Goal: Transaction & Acquisition: Purchase product/service

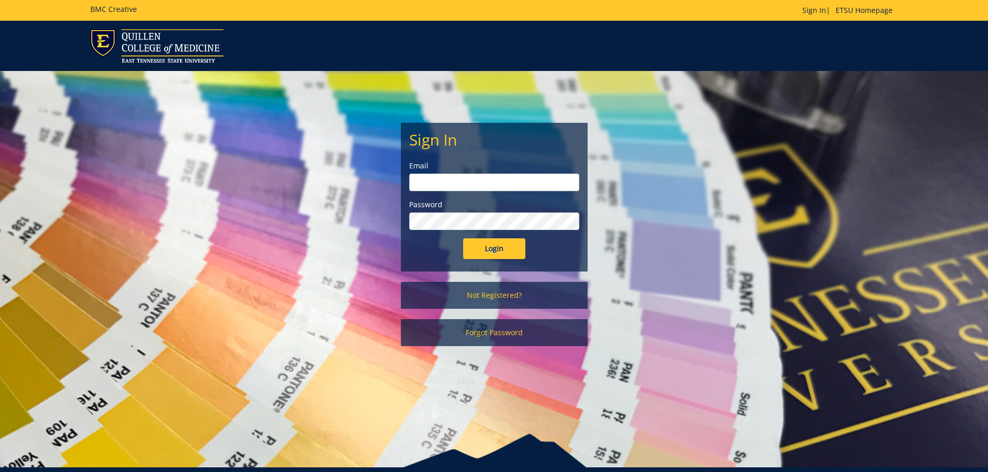
type input "[EMAIL_ADDRESS][DOMAIN_NAME]"
click at [496, 246] on input "Login" at bounding box center [494, 249] width 62 height 21
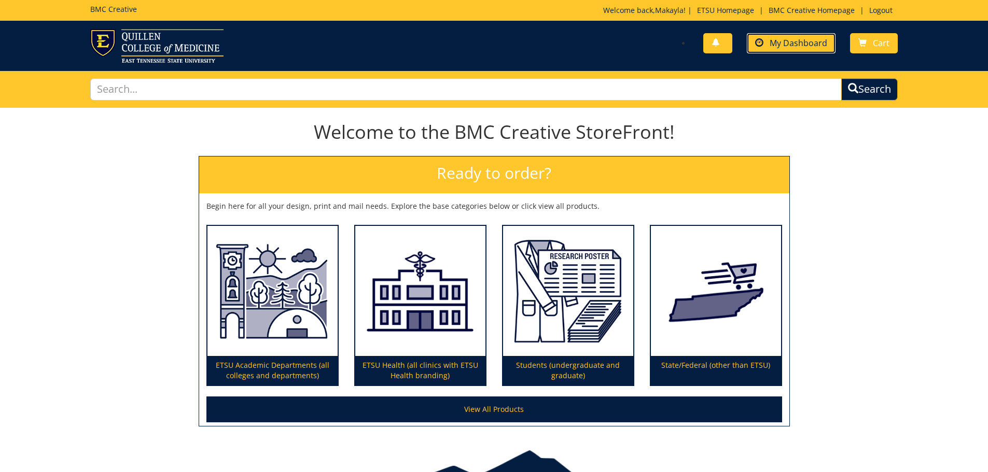
click at [783, 44] on span "My Dashboard" at bounding box center [799, 42] width 58 height 11
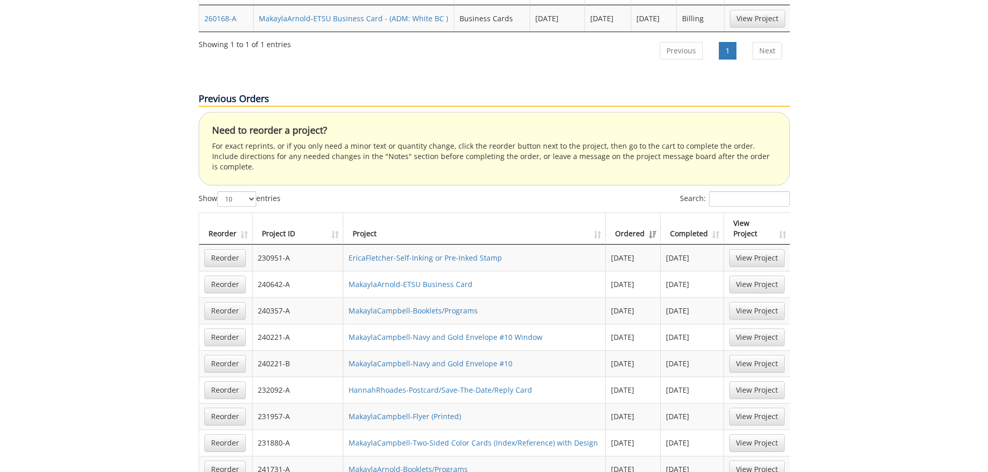
scroll to position [363, 0]
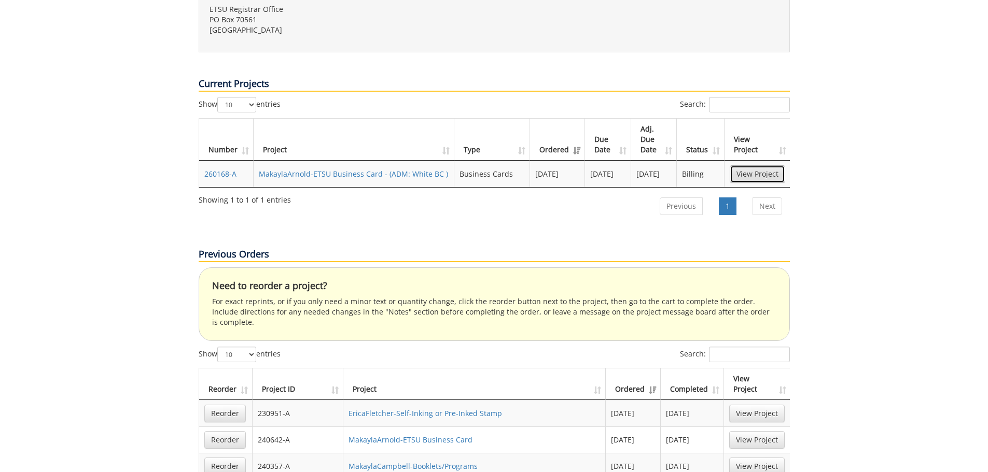
click at [755, 165] on link "View Project" at bounding box center [757, 174] width 55 height 18
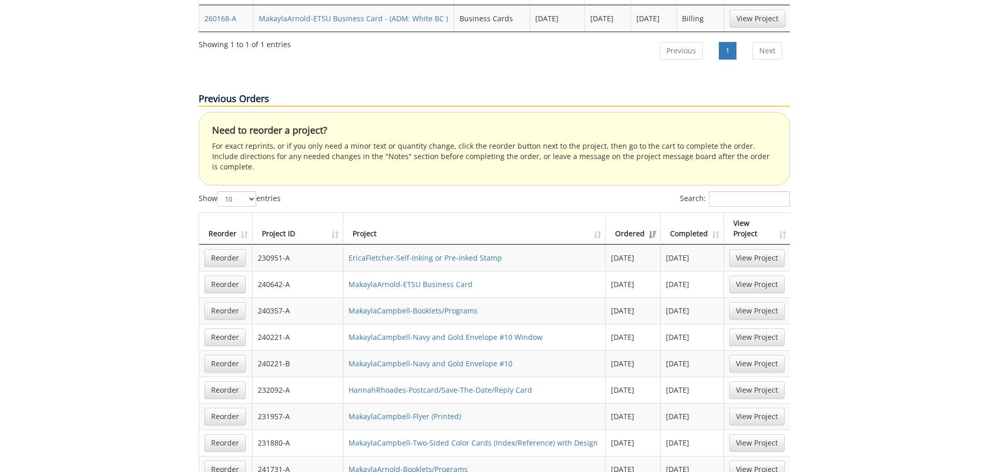
scroll to position [570, 0]
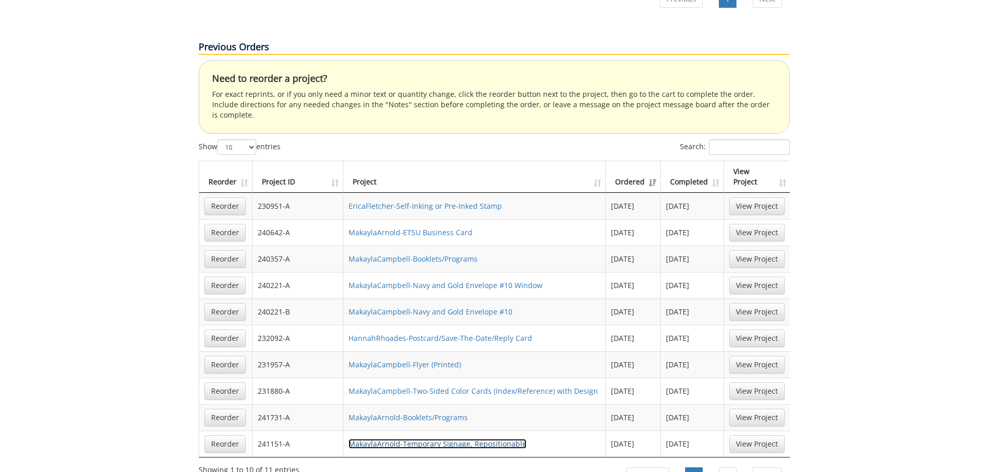
click at [485, 439] on link "MakaylaArnold-Temporary Signage, Repositionable" at bounding box center [437, 444] width 178 height 10
click at [232, 436] on link "Reorder" at bounding box center [224, 445] width 41 height 18
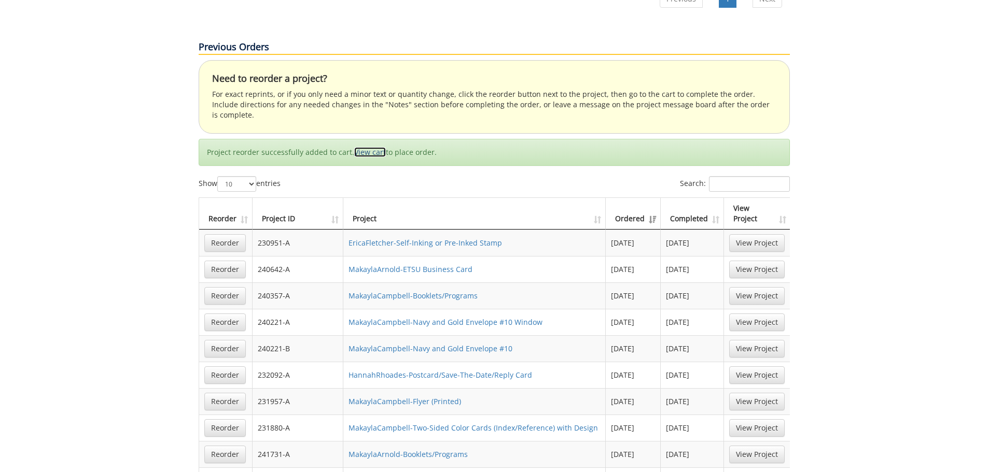
click at [371, 147] on link "View cart" at bounding box center [370, 152] width 32 height 10
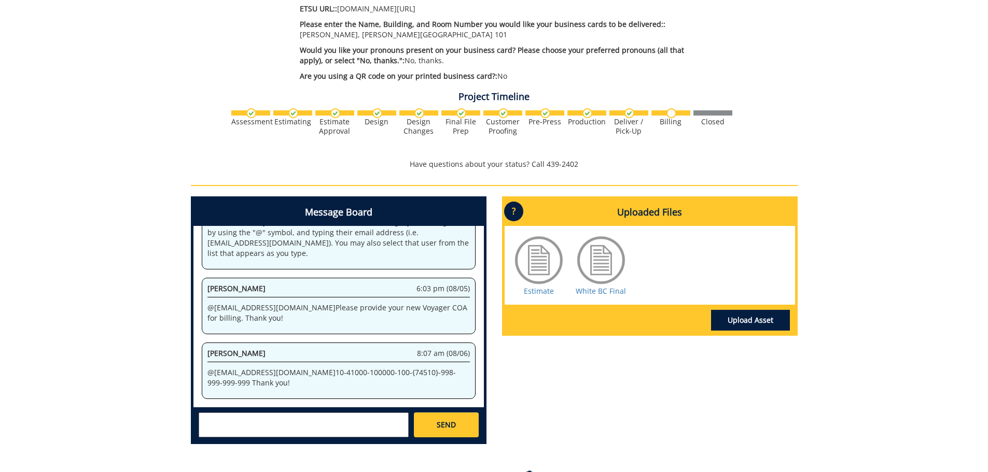
scroll to position [207, 0]
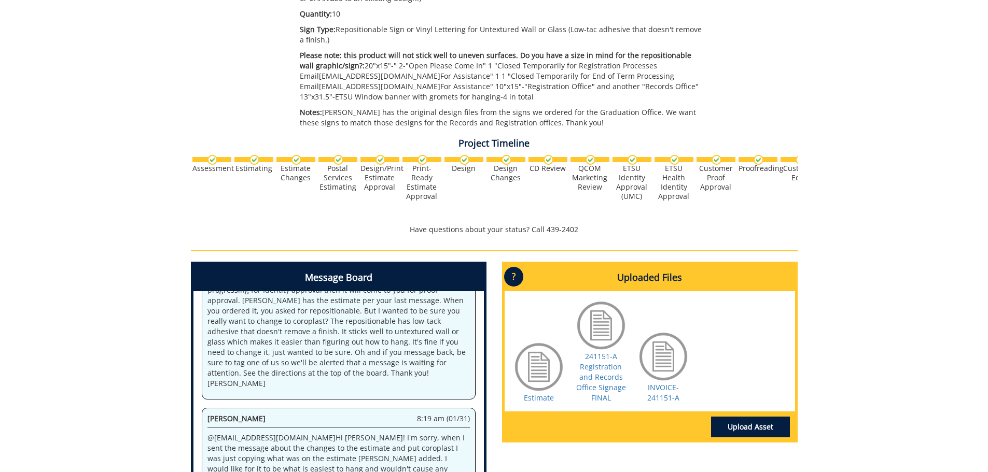
scroll to position [311, 0]
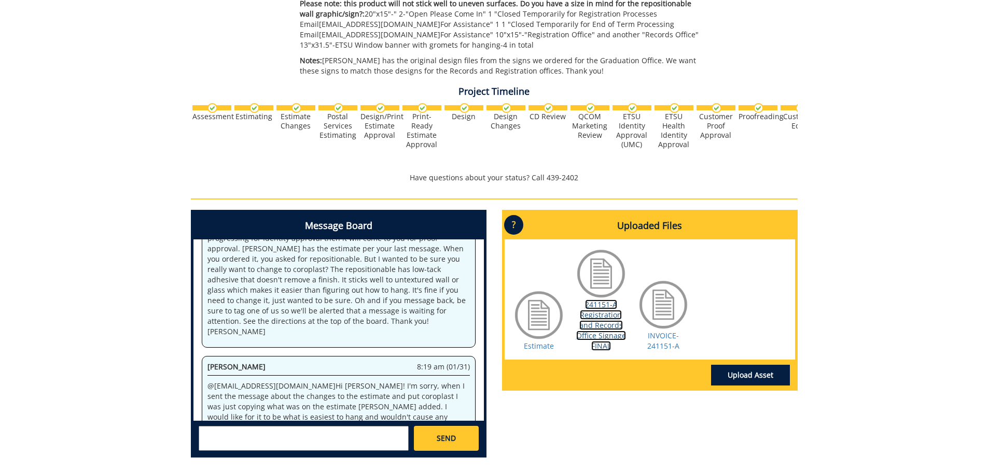
click at [597, 340] on link "241151-A Registration and Records Office Signage FINAL" at bounding box center [601, 325] width 50 height 51
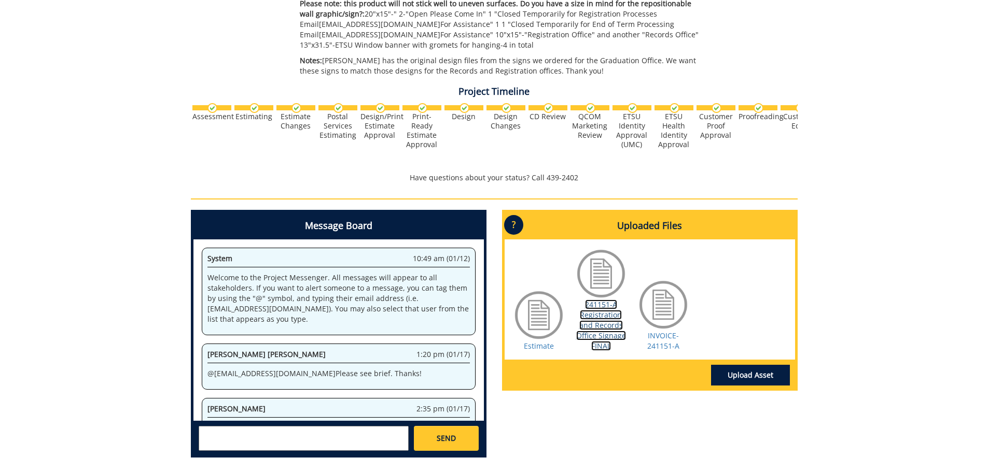
click at [600, 319] on link "241151-A Registration and Records Office Signage FINAL" at bounding box center [601, 325] width 50 height 51
click at [659, 346] on link "INVOICE-241151-A" at bounding box center [663, 341] width 32 height 20
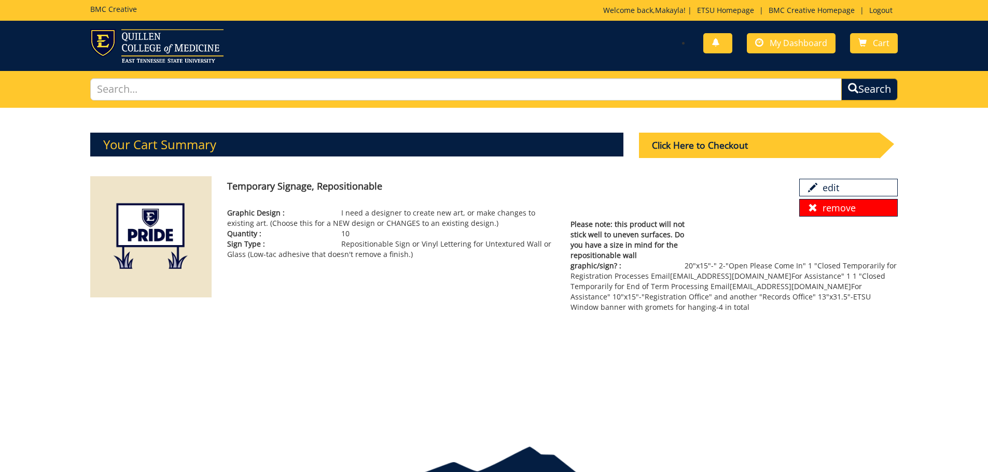
click at [855, 205] on link "remove" at bounding box center [848, 208] width 99 height 18
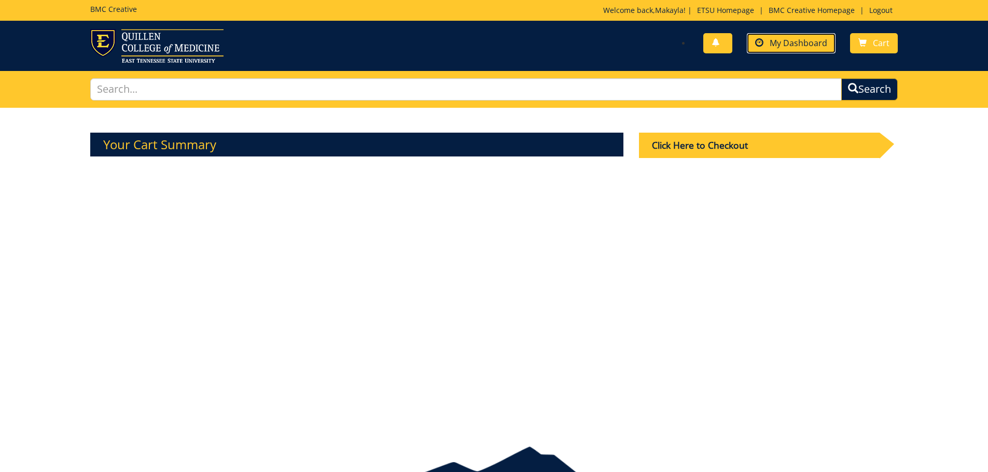
click at [802, 36] on link "My Dashboard" at bounding box center [791, 43] width 89 height 20
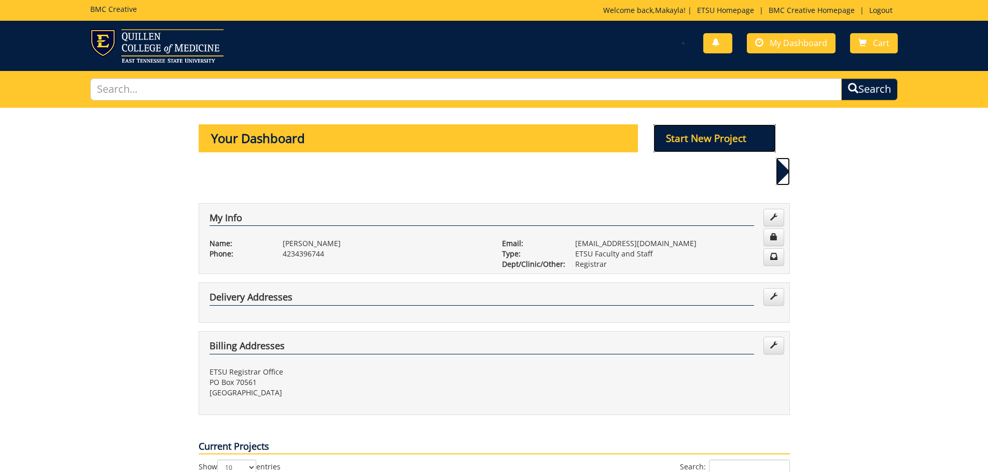
click at [714, 132] on p "Start New Project" at bounding box center [714, 138] width 122 height 28
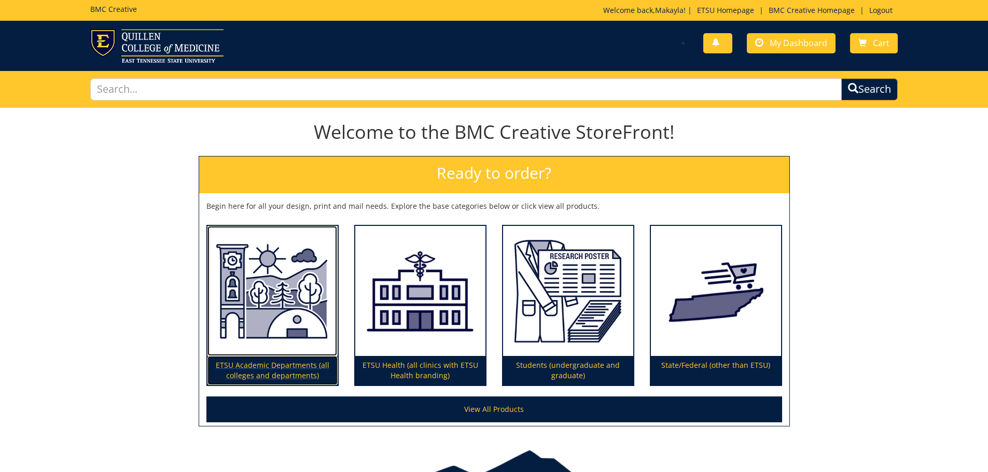
click at [309, 376] on p "ETSU Academic Departments (all colleges and departments)" at bounding box center [272, 370] width 130 height 29
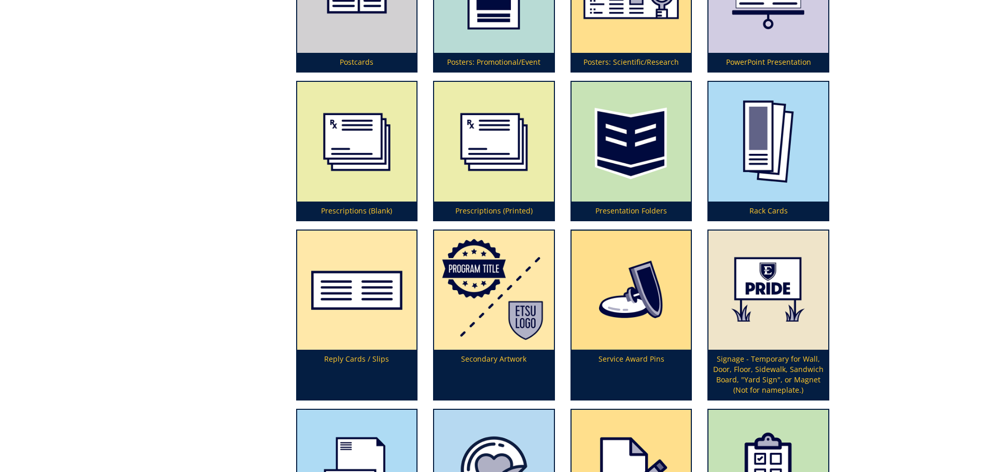
scroll to position [2956, 0]
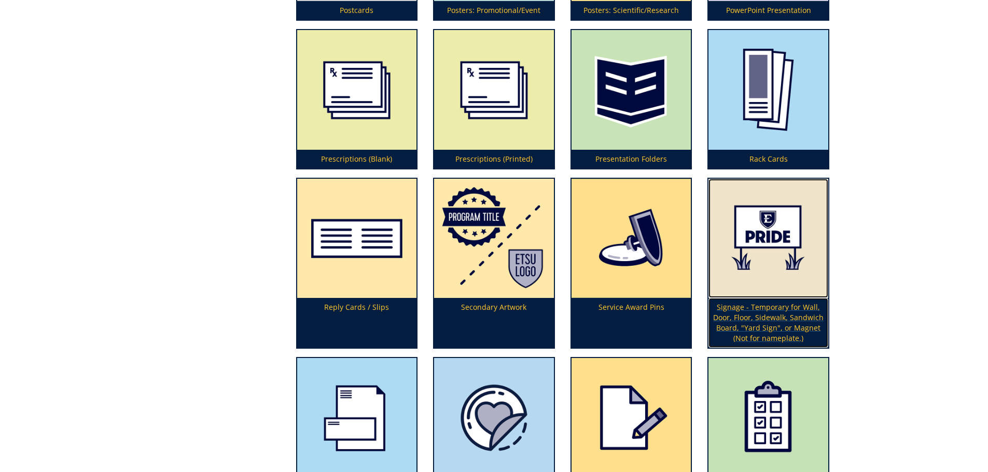
click at [783, 333] on p "Signage - Temporary for Wall, Door, Floor, Sidewalk, Sandwich Board, "Yard Sign…" at bounding box center [768, 323] width 120 height 50
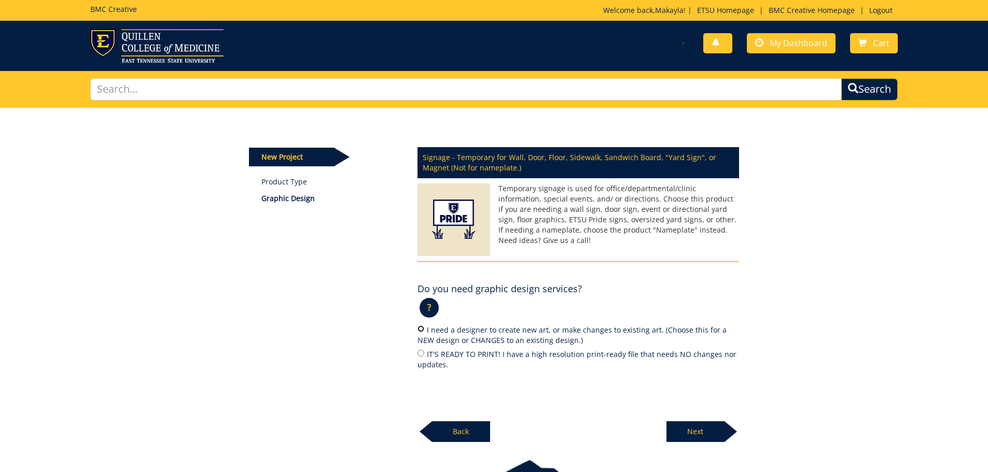
click at [421, 331] on input "I need a designer to create new art, or make changes to existing art. (Choose t…" at bounding box center [420, 329] width 7 height 7
radio input "true"
click at [710, 432] on p "Next" at bounding box center [695, 432] width 58 height 21
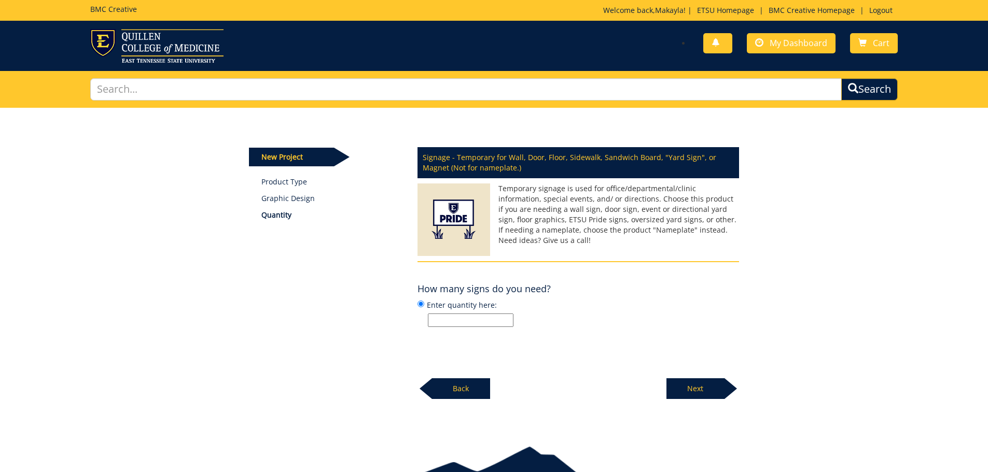
click at [463, 323] on input "Enter quantity here:" at bounding box center [471, 320] width 86 height 13
type input "1"
click at [696, 390] on p "Next" at bounding box center [695, 389] width 58 height 21
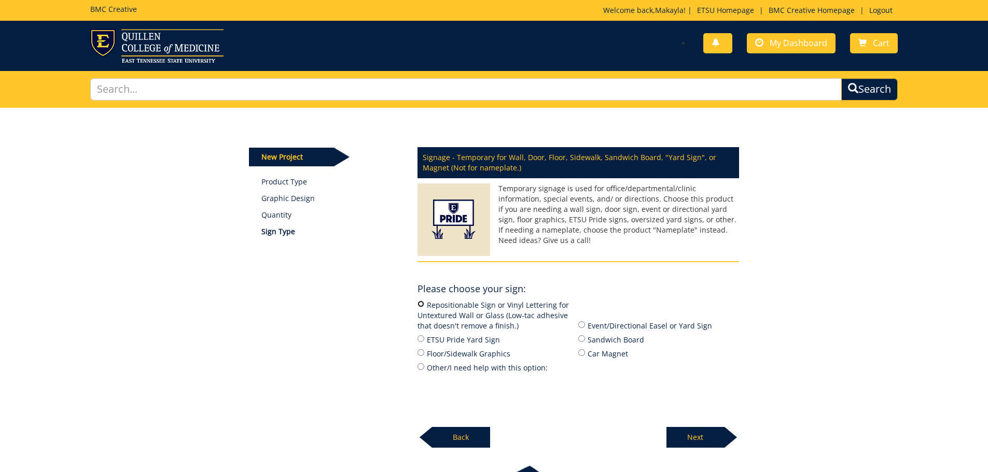
click at [418, 303] on input "Repositionable Sign or Vinyl Lettering for Untextured Wall or Glass (Low-tac ad…" at bounding box center [420, 304] width 7 height 7
radio input "true"
click at [492, 373] on label "Other/I need help with this option:" at bounding box center [497, 367] width 161 height 11
click at [420, 366] on input "Other/I need help with this option:" at bounding box center [420, 367] width 7 height 7
radio input "true"
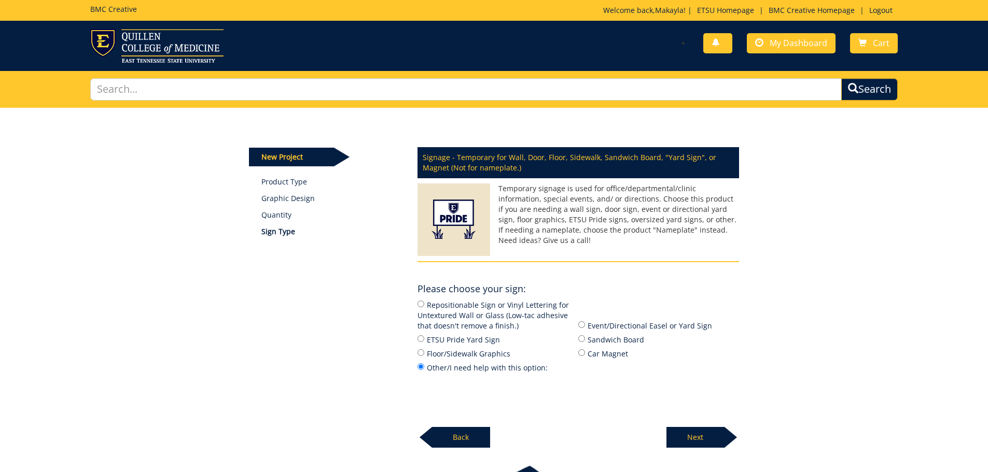
click at [698, 438] on p "Next" at bounding box center [695, 437] width 58 height 21
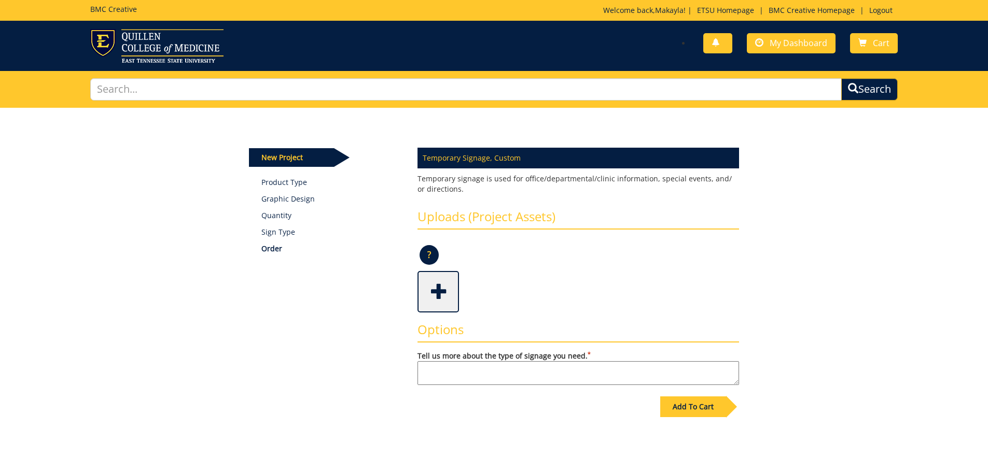
click at [434, 298] on span at bounding box center [438, 291] width 41 height 36
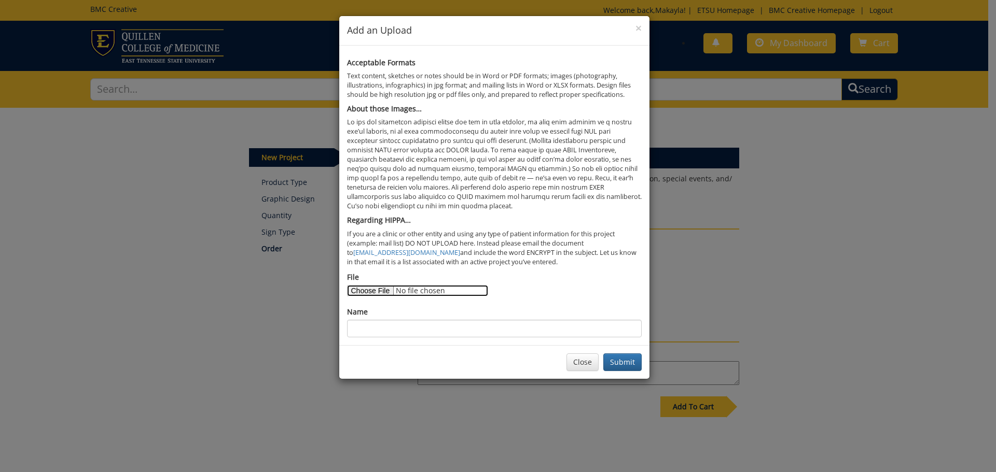
click at [382, 294] on input "File" at bounding box center [417, 290] width 141 height 11
type input "C:\fakepath\241151-a registration and records office signage final-65bbedd1a9d1…"
click at [615, 361] on button "Submit" at bounding box center [622, 363] width 38 height 18
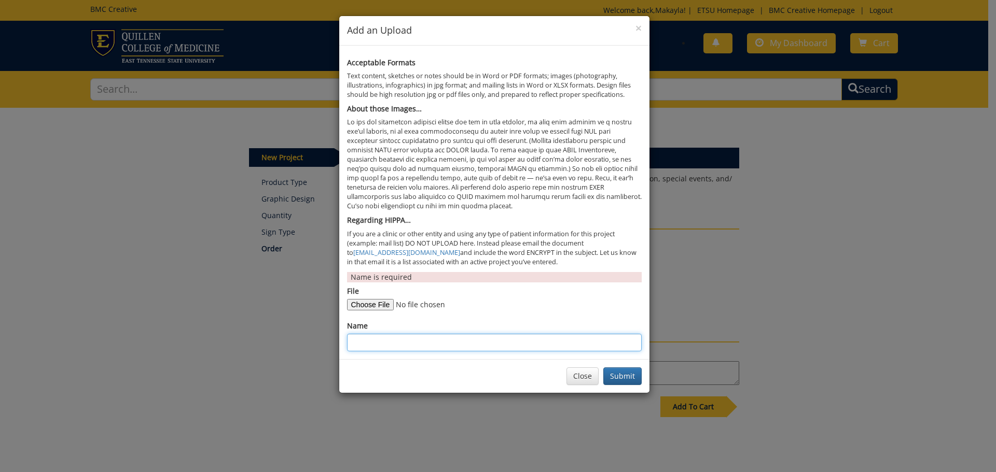
click at [378, 340] on input "Name" at bounding box center [494, 343] width 295 height 18
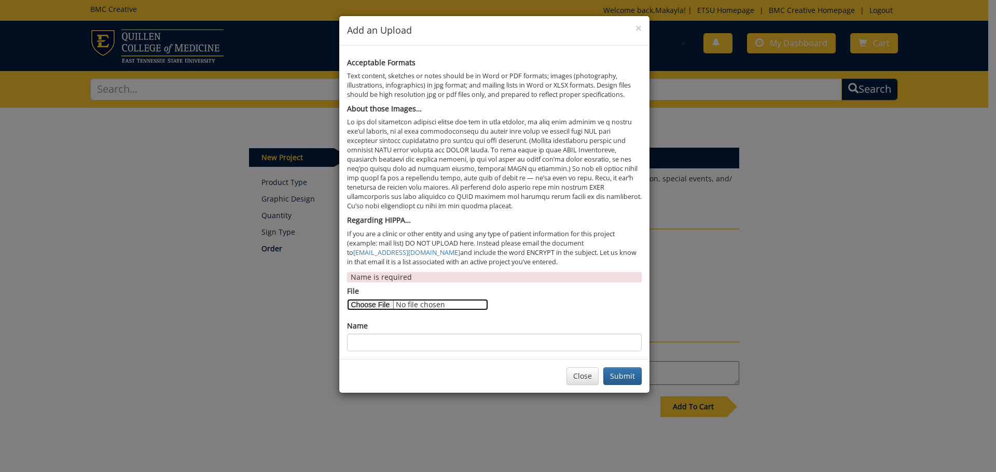
click at [359, 306] on input "File" at bounding box center [417, 304] width 141 height 11
click at [382, 333] on div "Name" at bounding box center [494, 336] width 295 height 31
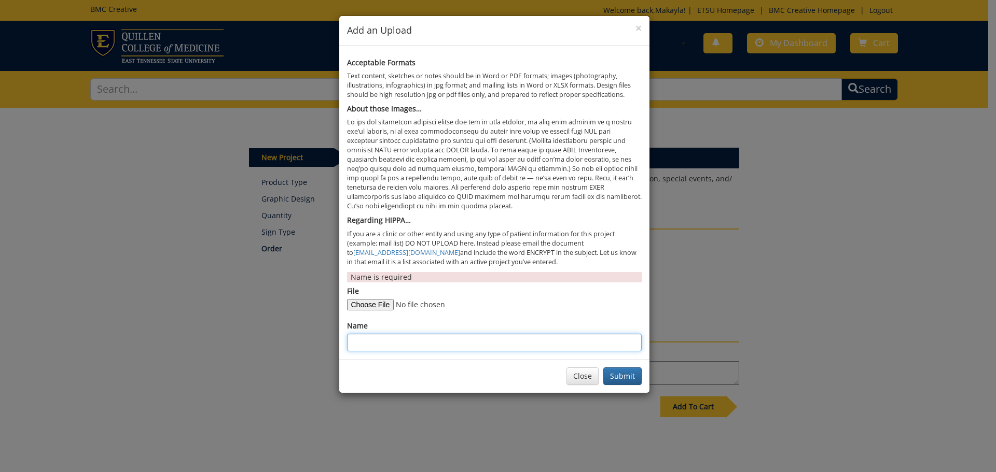
click at [392, 342] on input "Name" at bounding box center [494, 343] width 295 height 18
type input "Previously Ordered Signs"
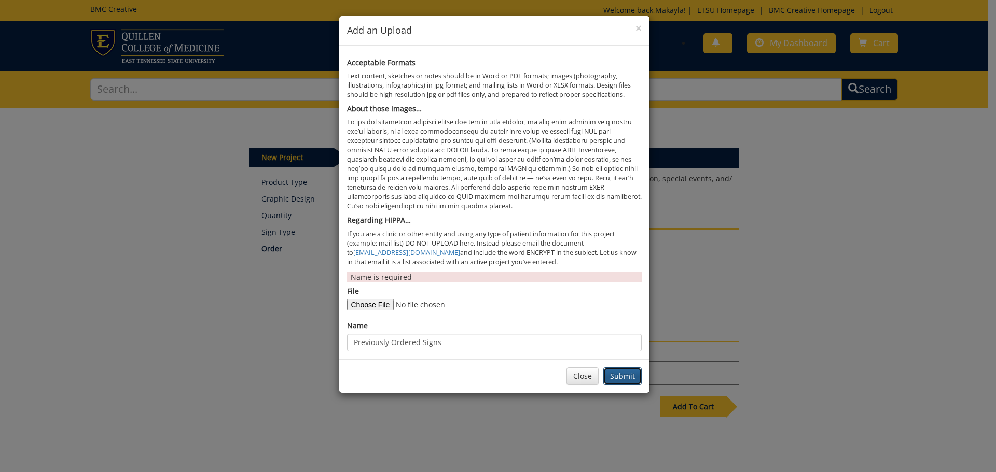
click at [620, 381] on button "Submit" at bounding box center [622, 377] width 38 height 18
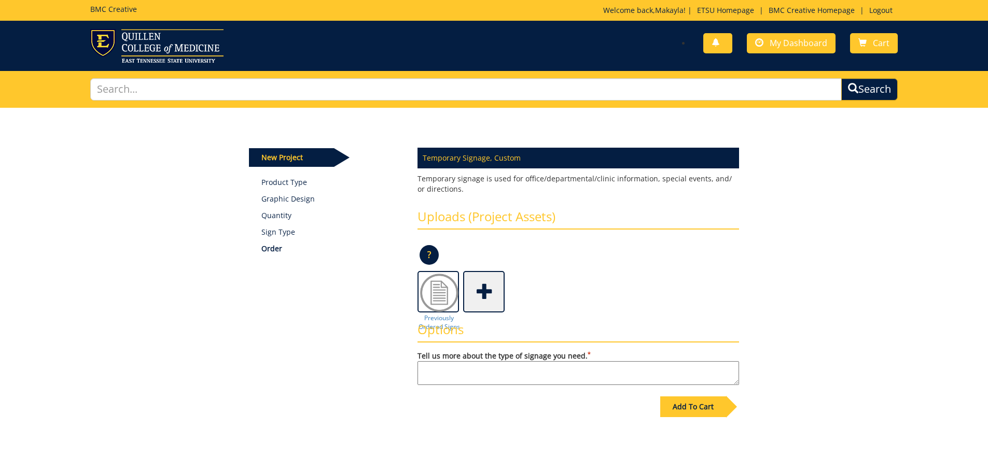
click at [484, 298] on span at bounding box center [484, 291] width 41 height 36
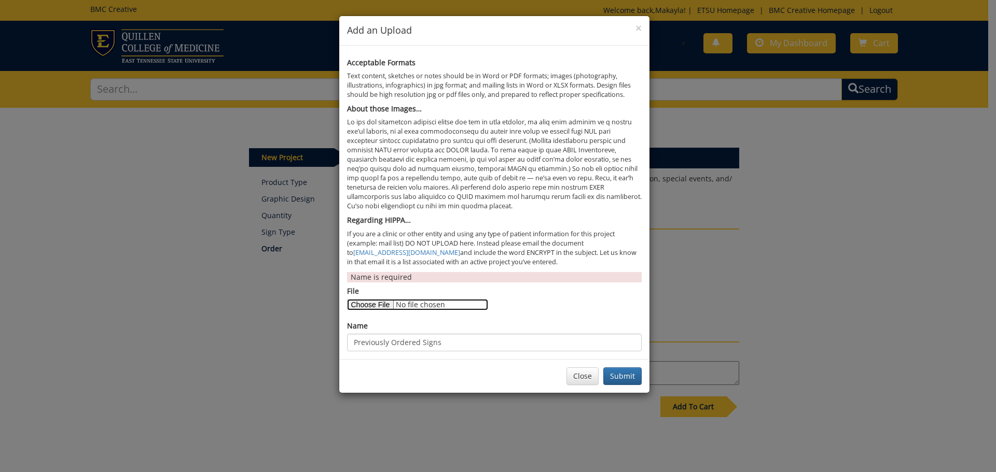
click at [383, 300] on input "File" at bounding box center [417, 304] width 141 height 11
type input "C:\fakepath\invoice-241151-a-65cbc36a2a5b57.42304151.pdf"
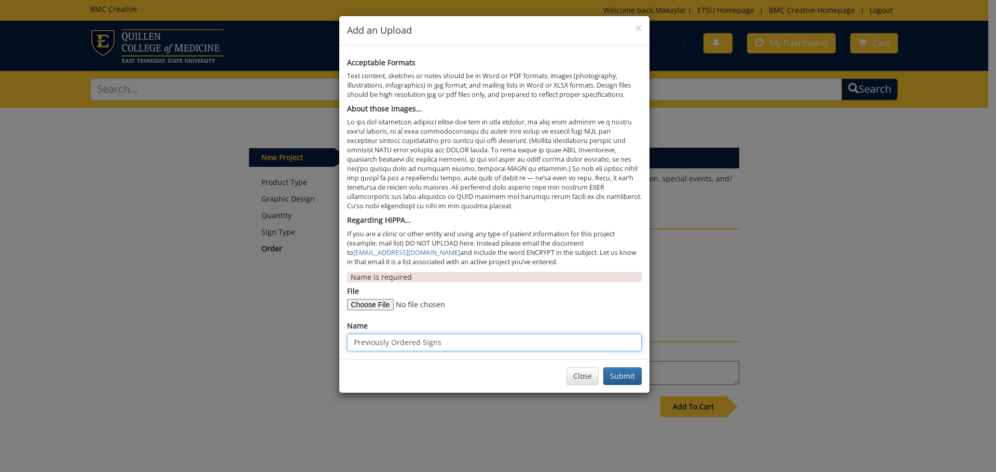
click at [397, 340] on input "Previously Ordered Signs" at bounding box center [494, 343] width 295 height 18
type input "Previously Ordered Signs"
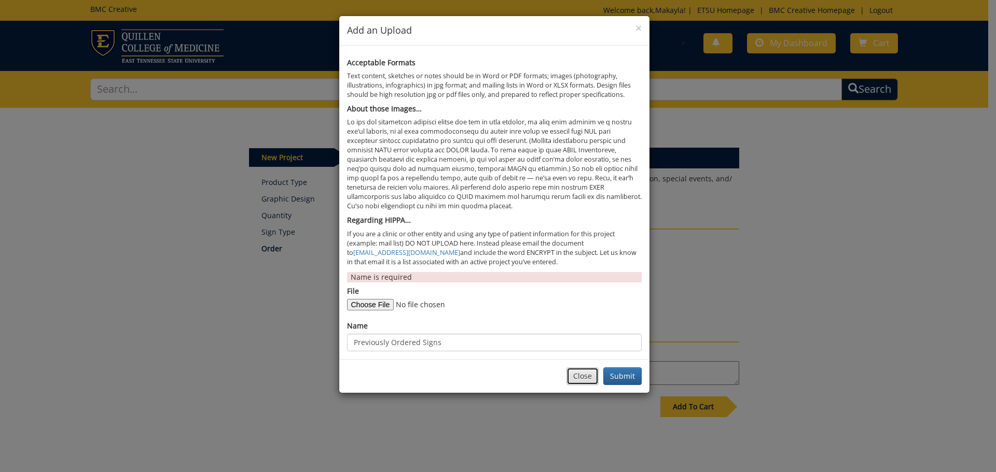
click at [579, 377] on button "Close" at bounding box center [582, 377] width 32 height 18
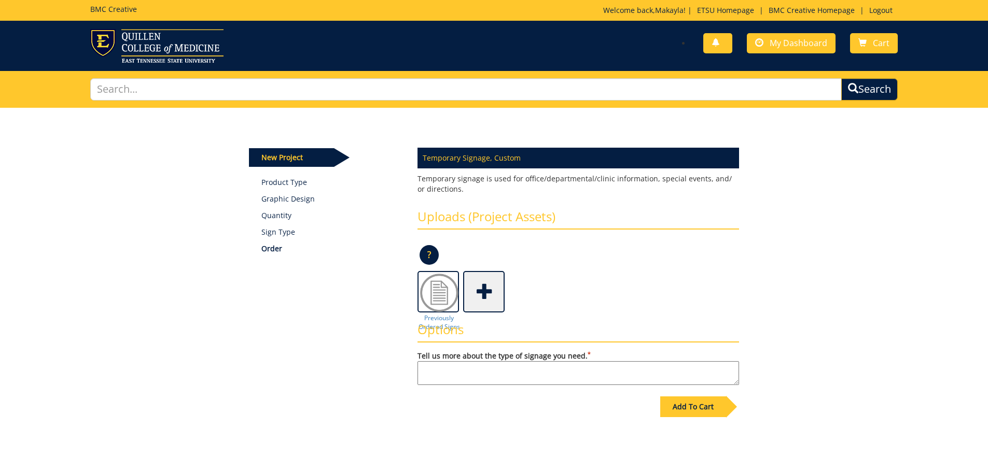
drag, startPoint x: 423, startPoint y: 372, endPoint x: 478, endPoint y: 375, distance: 55.0
click at [423, 372] on textarea "Tell us more about the type of signage you need. *" at bounding box center [578, 373] width 322 height 24
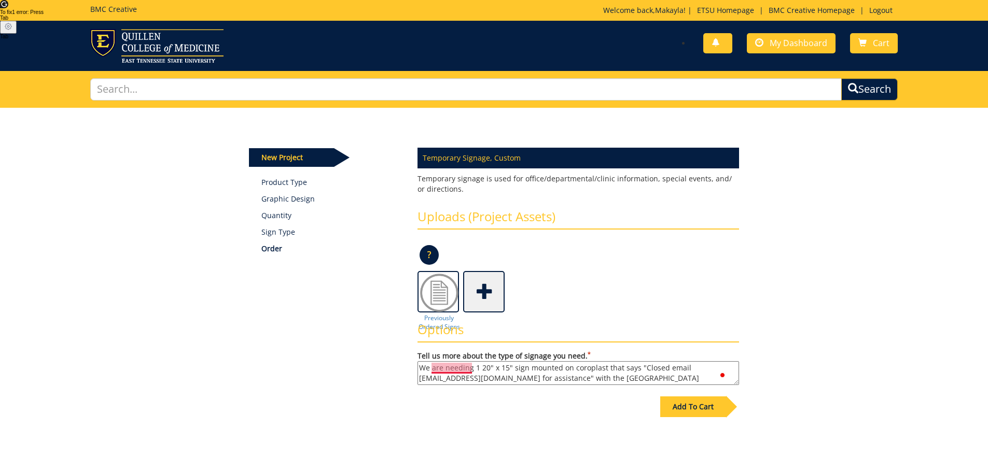
click at [451, 369] on textarea "We are needing 1 20" x 15" sign mounted on coroplast that says "Closed email gr…" at bounding box center [578, 373] width 322 height 24
click at [457, 370] on textarea "We need 1 20" x 15" sign mounted on coroplast that says "Closed email graduatio…" at bounding box center [578, 373] width 322 height 24
click at [574, 380] on textarea "We need 1-20" x 15" sign mounted on coroplast that says "Closed email graduatio…" at bounding box center [578, 373] width 322 height 24
click at [700, 374] on textarea "We need 1-20" x 15" sign mounted on coroplast that says "Closed email graduatio…" at bounding box center [578, 373] width 322 height 24
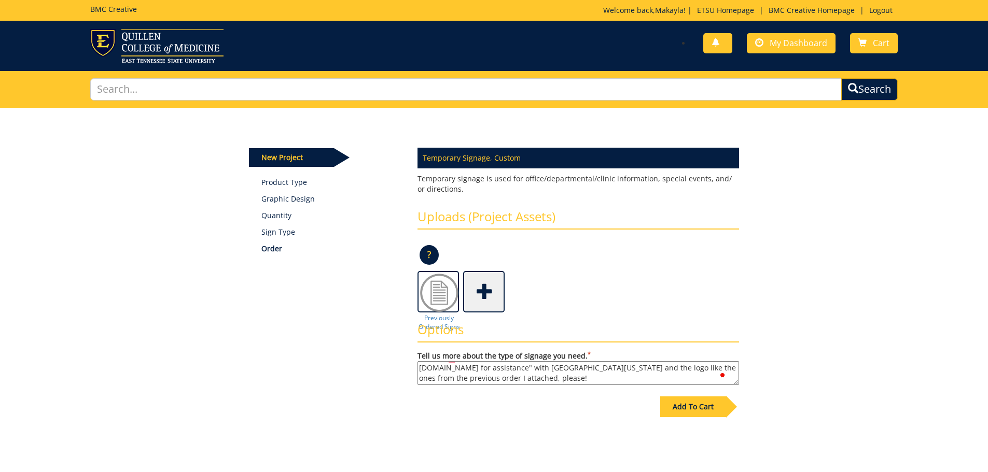
type textarea "We need 1-20" x 15" sign mounted on coroplast that says "Closed email graduatio…"
click at [712, 411] on div "Add To Cart" at bounding box center [693, 407] width 66 height 21
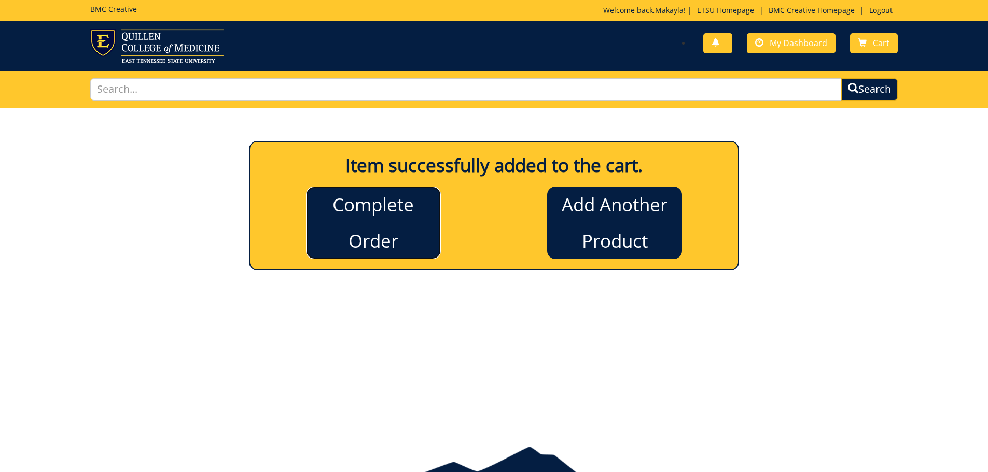
click at [412, 234] on link "Complete Order" at bounding box center [373, 223] width 135 height 73
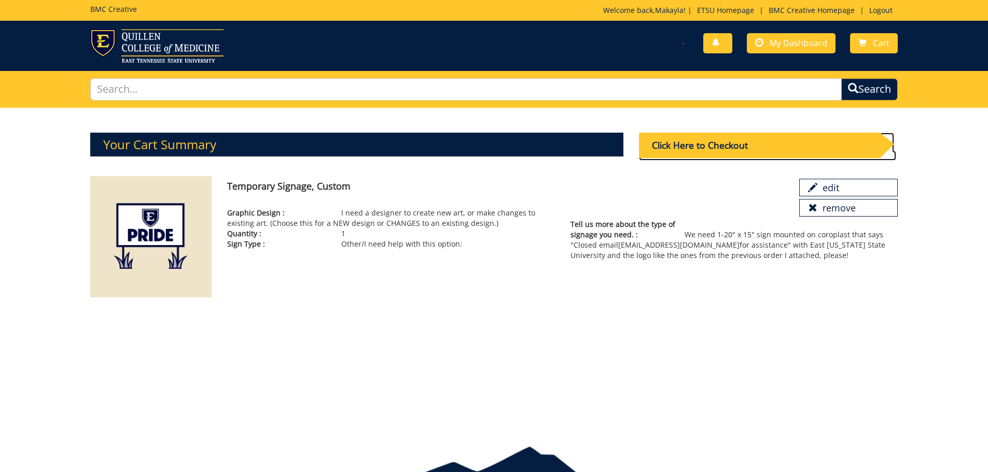
click at [713, 147] on div "Click Here to Checkout" at bounding box center [759, 145] width 241 height 25
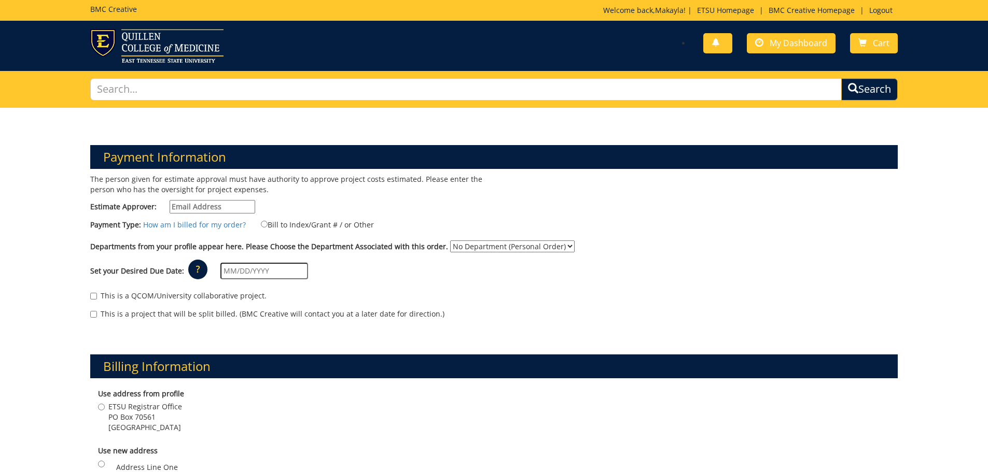
click at [201, 206] on input "Estimate Approver:" at bounding box center [213, 206] width 86 height 13
type input "[EMAIL_ADDRESS][DOMAIN_NAME]"
click at [261, 224] on input "Bill to Index/Grant # / or Other" at bounding box center [264, 224] width 7 height 7
radio input "true"
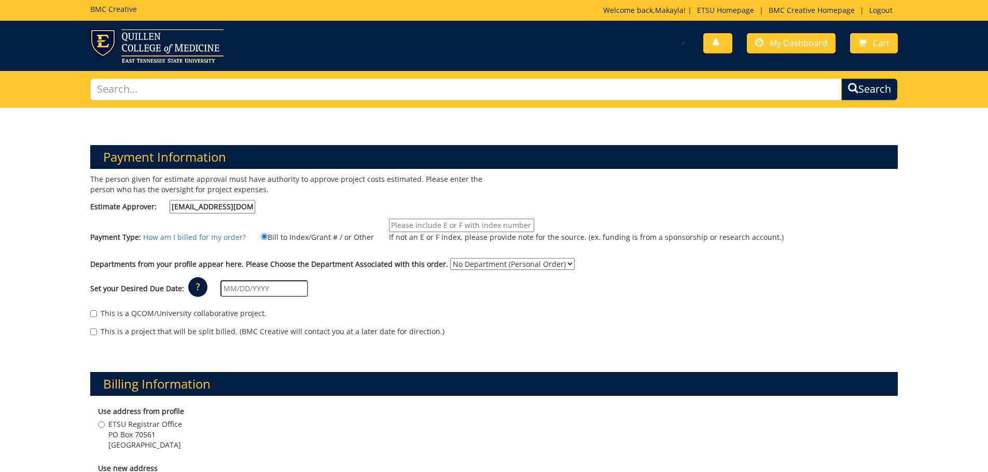
click at [402, 226] on input "If not an E or F index, please provide note for the source. (ex. funding is fro…" at bounding box center [461, 225] width 145 height 13
type input "E25540"
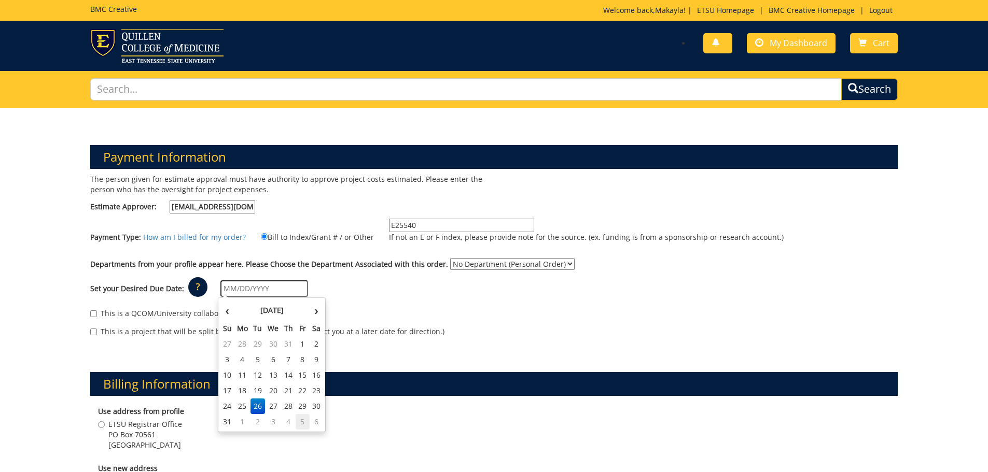
click at [301, 426] on td "5" at bounding box center [303, 422] width 14 height 16
type input "[DATE]"
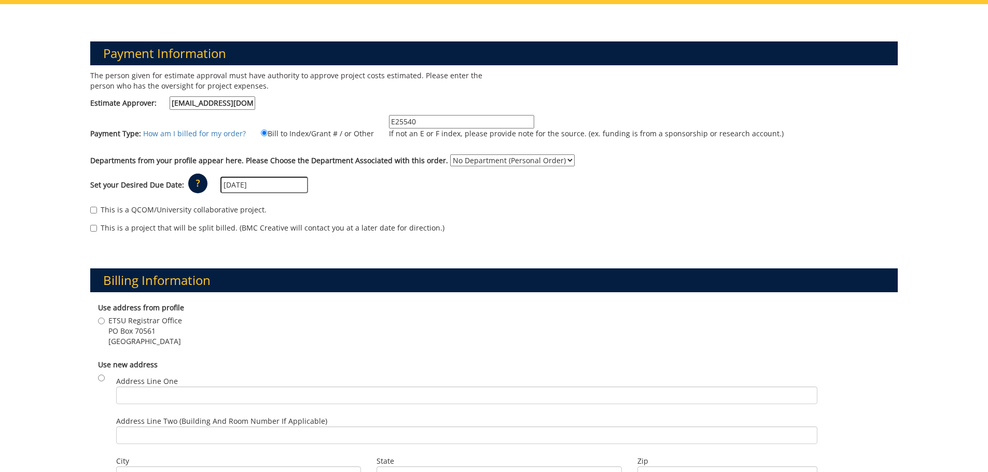
scroll to position [156, 0]
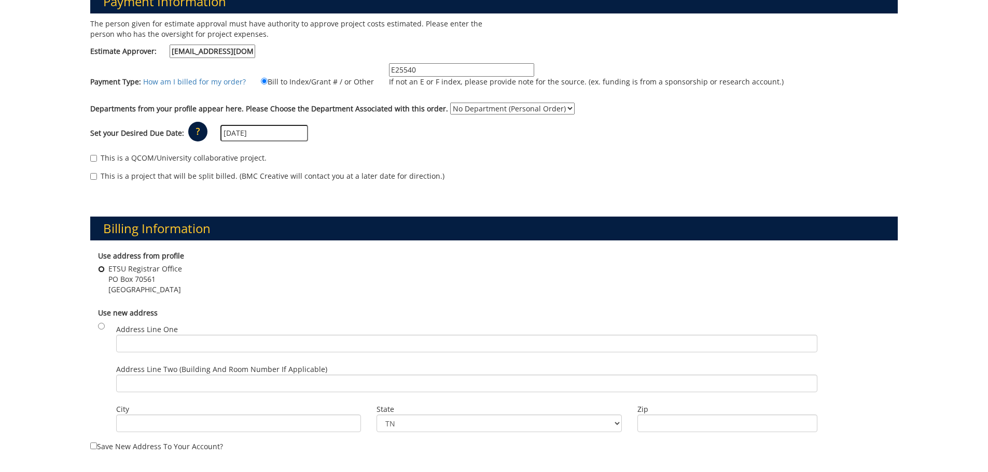
click at [101, 269] on input "ETSU Registrar Office PO Box 70561 Johnson City , TN 37614" at bounding box center [101, 269] width 7 height 7
radio input "true"
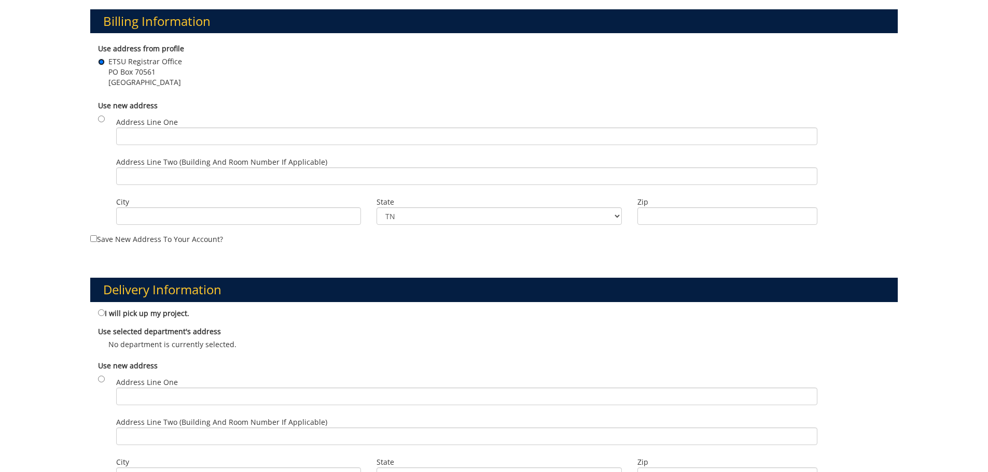
scroll to position [467, 0]
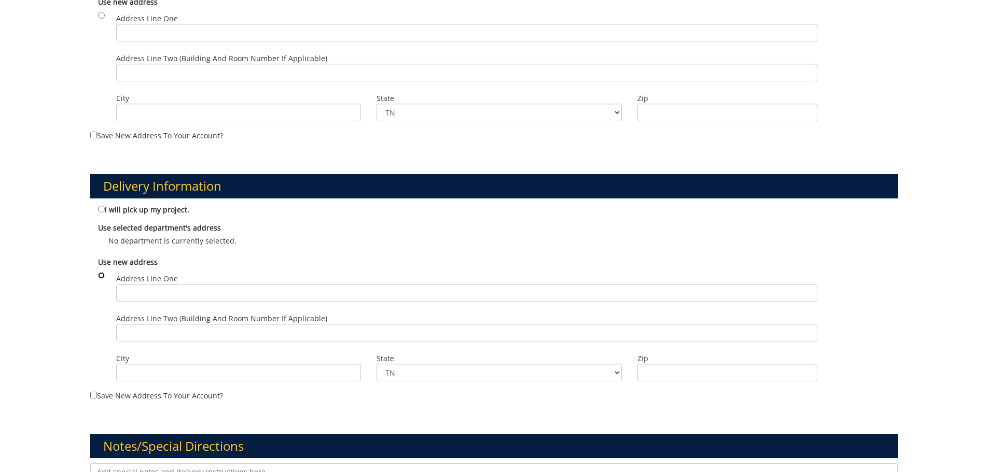
click at [102, 277] on input "radio" at bounding box center [101, 275] width 7 height 7
radio input "true"
click at [147, 292] on input "Address Line One" at bounding box center [466, 293] width 701 height 18
type input "1276 Gilbreath Dr"
type input "Johnson City"
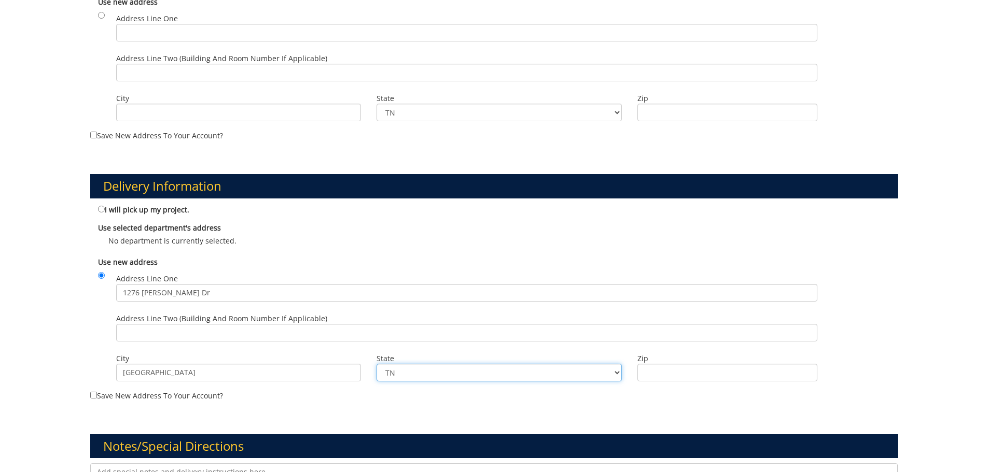
type input "37604"
click at [192, 329] on input "Address Line Two (Building and Room Number if applicable)" at bounding box center [466, 333] width 701 height 18
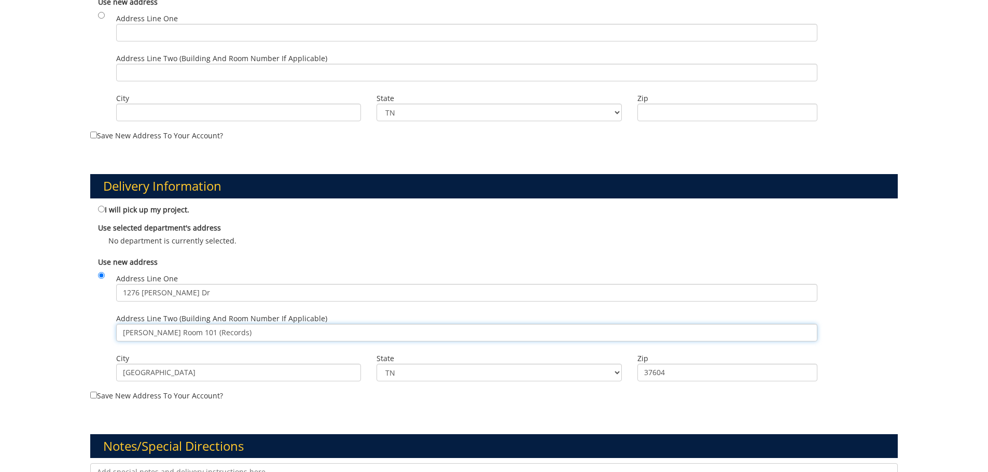
click at [208, 332] on input "Burgin Dossett Room 101 (Records)" at bounding box center [466, 333] width 701 height 18
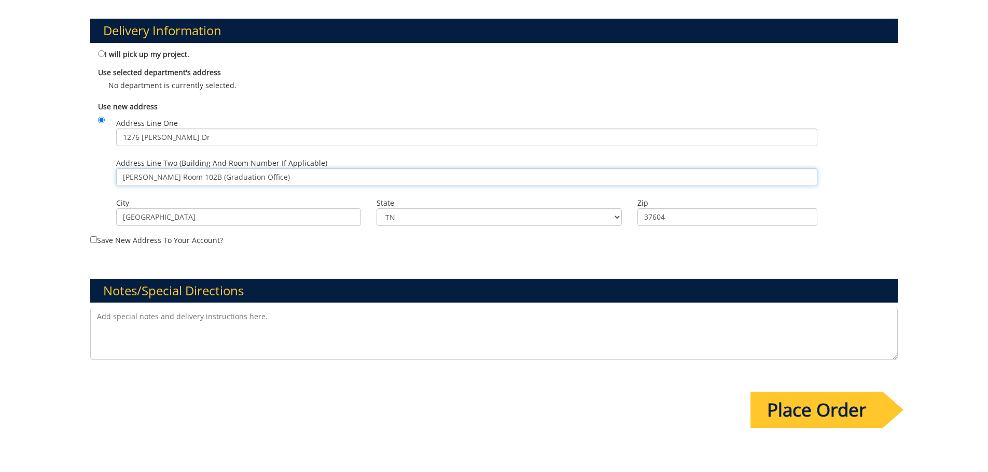
scroll to position [674, 0]
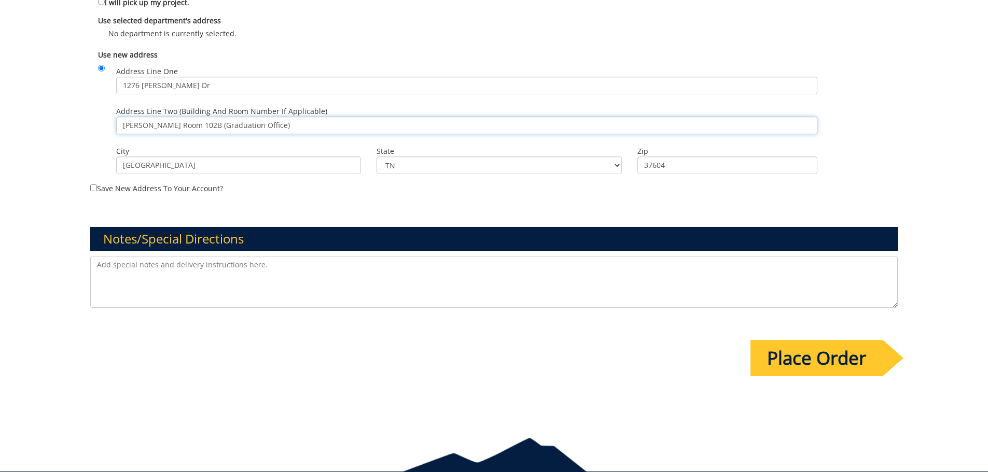
type input "Burgin Dossett Room 102B (Graduation Office)"
click at [780, 358] on input "Place Order" at bounding box center [816, 358] width 132 height 36
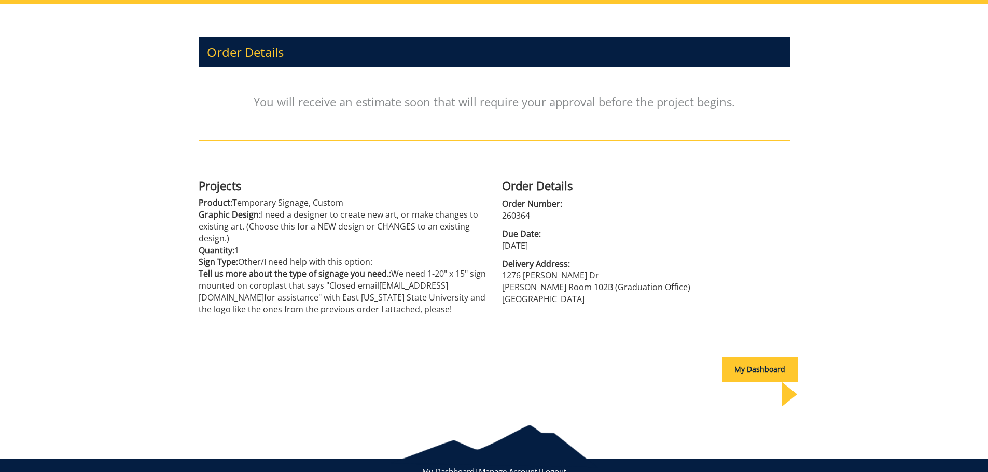
scroll to position [114, 0]
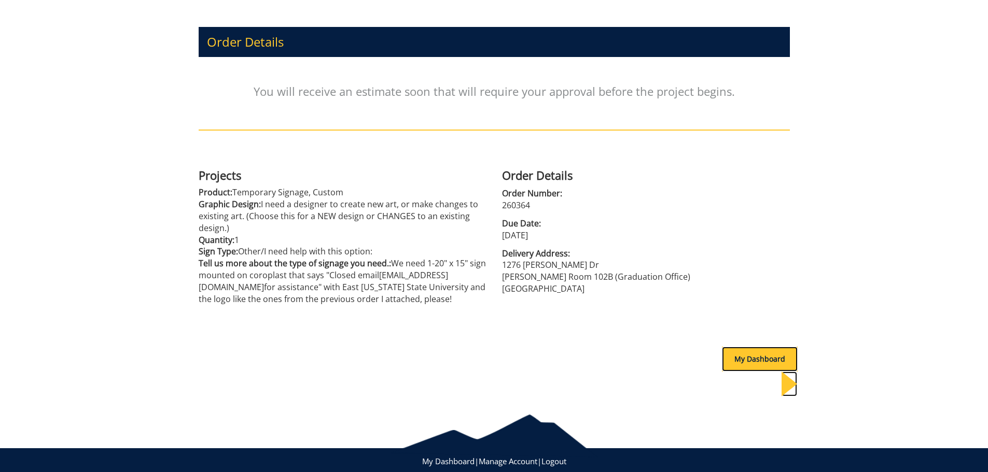
click at [757, 361] on div "My Dashboard" at bounding box center [760, 359] width 76 height 25
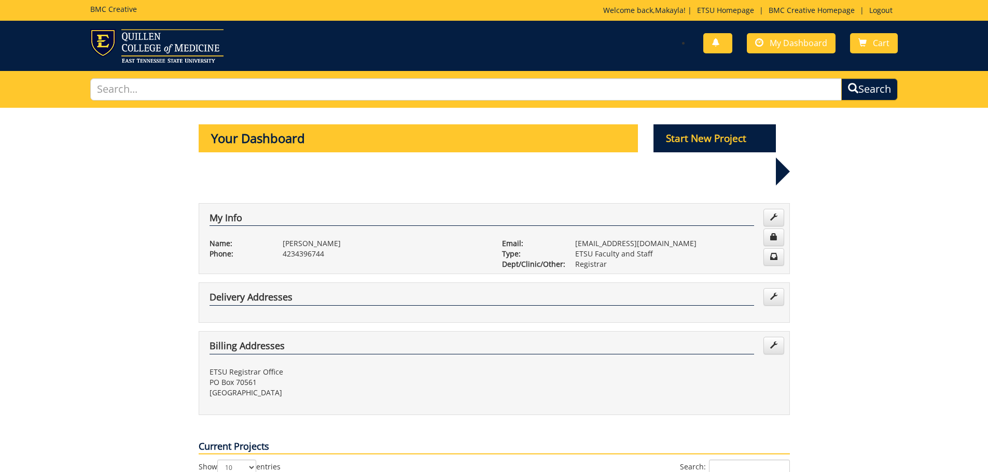
scroll to position [259, 0]
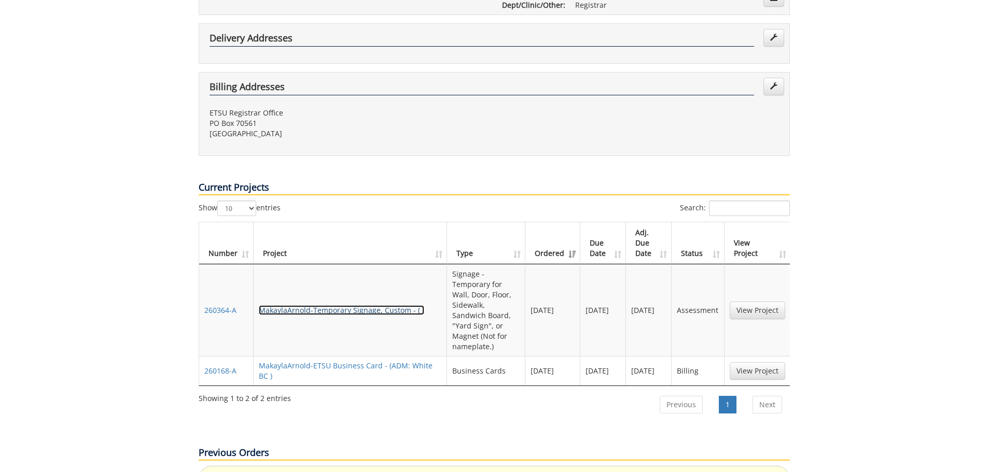
click at [311, 305] on link "MakaylaArnold-Temporary Signage, Custom - ( )" at bounding box center [341, 310] width 165 height 10
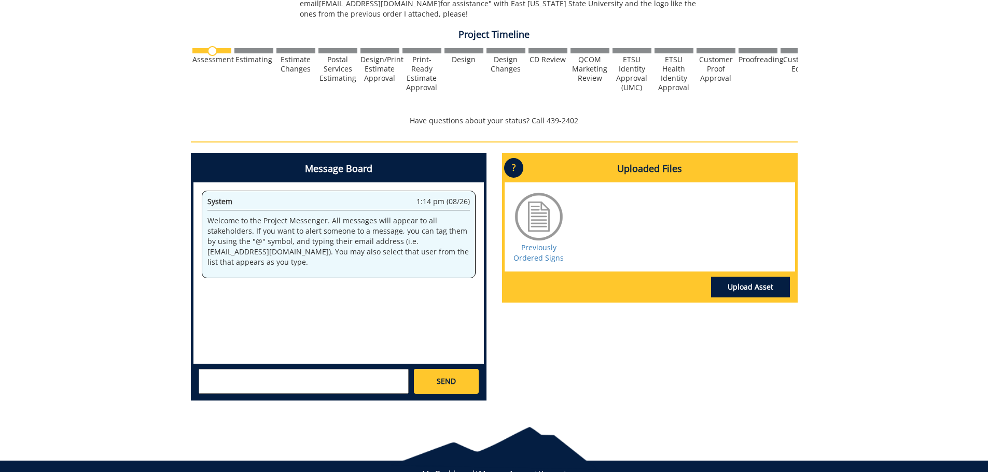
scroll to position [104, 0]
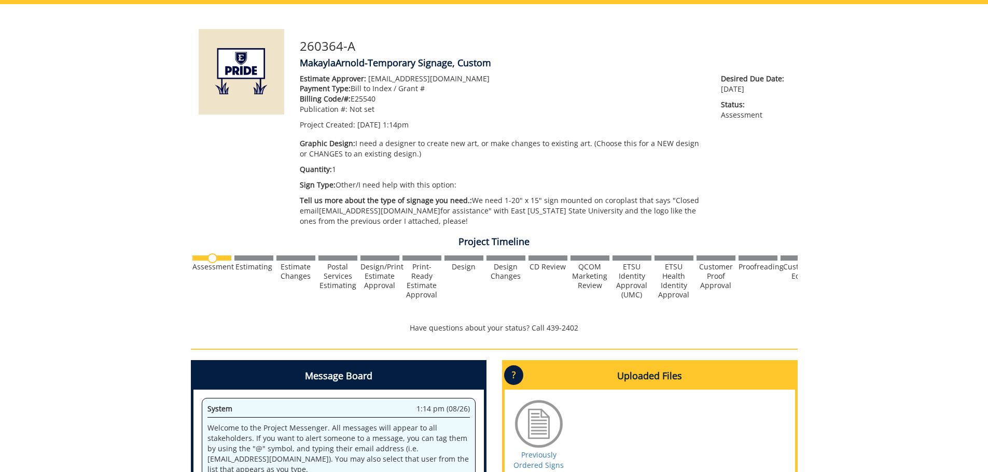
drag, startPoint x: 144, startPoint y: 292, endPoint x: 154, endPoint y: 292, distance: 9.9
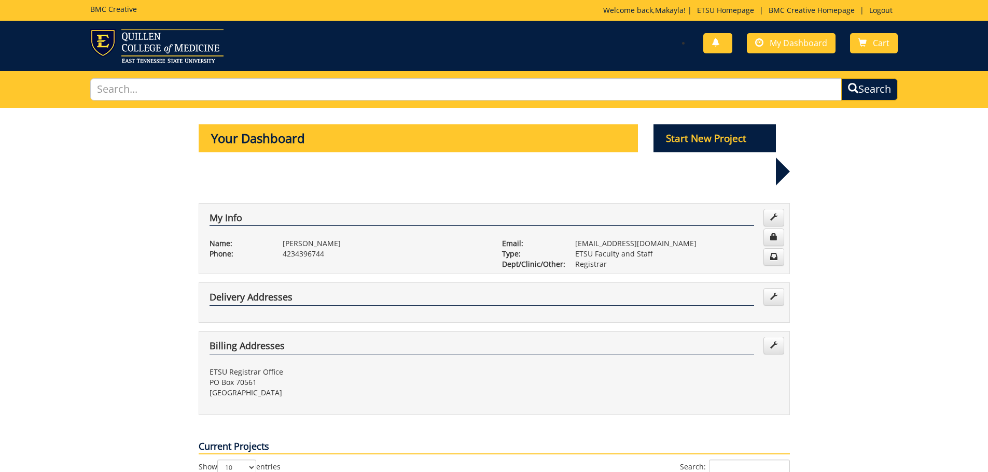
scroll to position [259, 0]
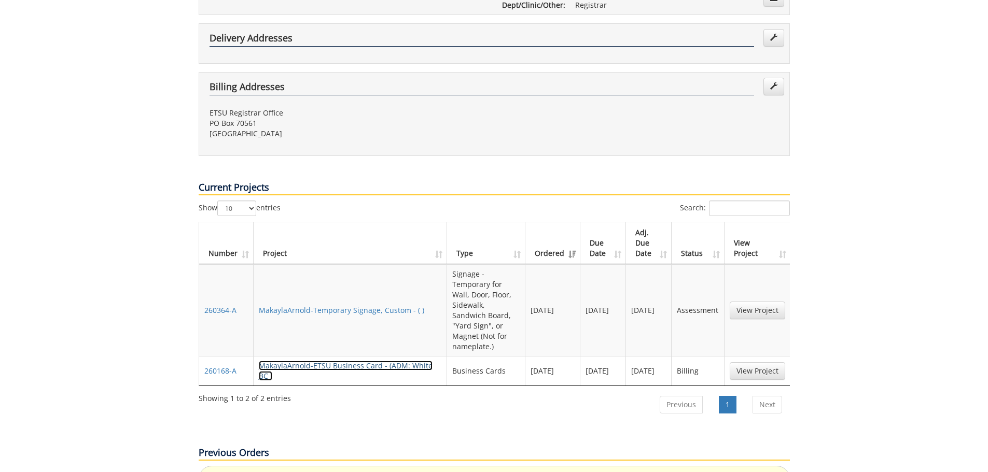
click at [322, 361] on link "MakaylaArnold-ETSU Business Card - (ADM: White BC )" at bounding box center [346, 371] width 174 height 20
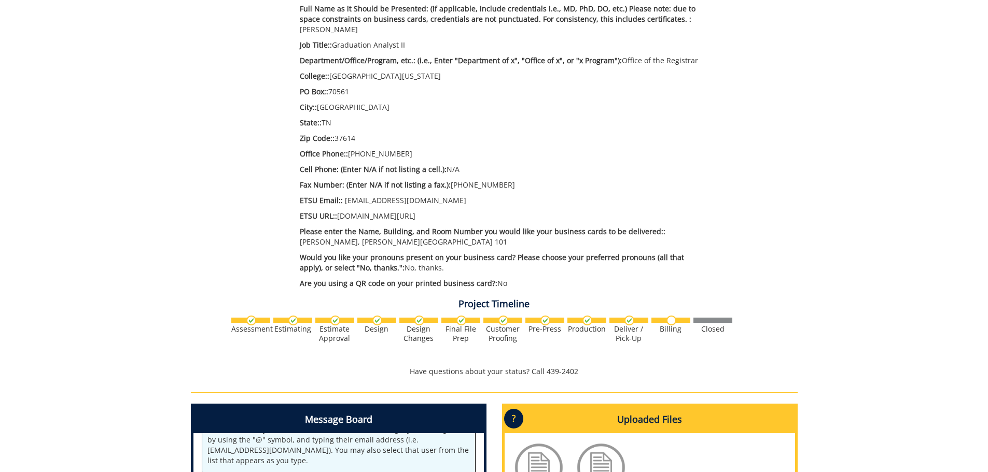
scroll to position [599, 0]
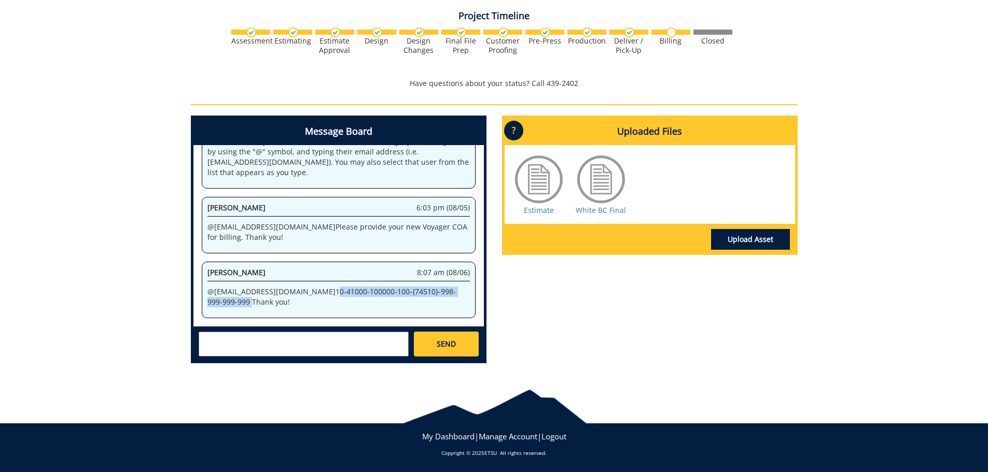
drag, startPoint x: 274, startPoint y: 292, endPoint x: 398, endPoint y: 292, distance: 123.4
click at [432, 295] on p "@ bakerr@etsu.edu 10-41000-100000-100-{74510}-998-999-999-999 Thank you!" at bounding box center [338, 297] width 262 height 21
click at [259, 311] on div "Makayla Arnold 8:07 am (08/06) @ bakerr@etsu.edu 10-41000-100000-100-{74510}-99…" at bounding box center [339, 290] width 274 height 57
drag, startPoint x: 274, startPoint y: 291, endPoint x: 426, endPoint y: 295, distance: 152.0
click at [433, 295] on p "@ bakerr@etsu.edu 10-41000-100000-100-{74510}-998-999-999-999 Thank you!" at bounding box center [338, 297] width 262 height 21
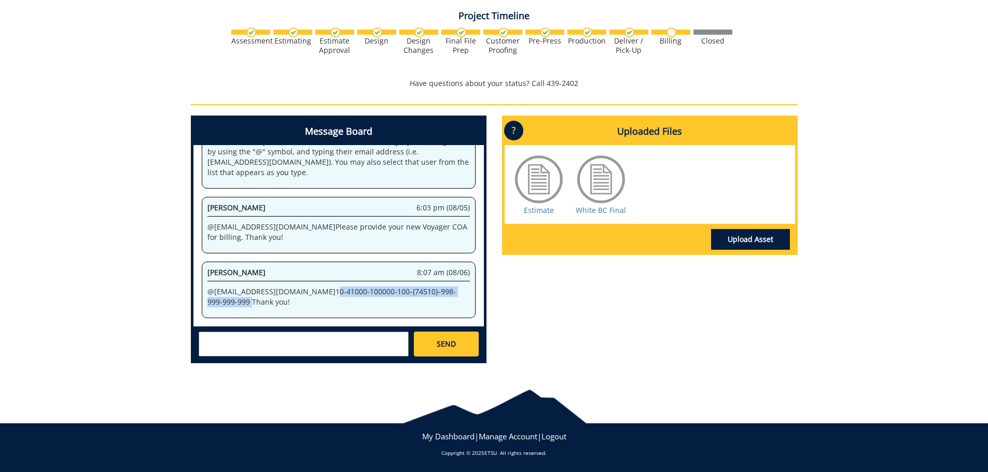
copy p "10-41000-100000-100-{74510}-998-999-999-999"
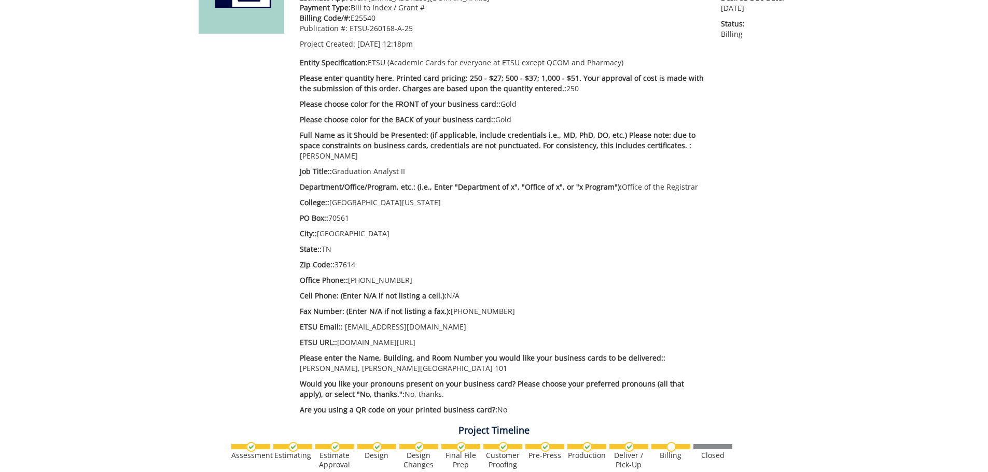
scroll to position [0, 0]
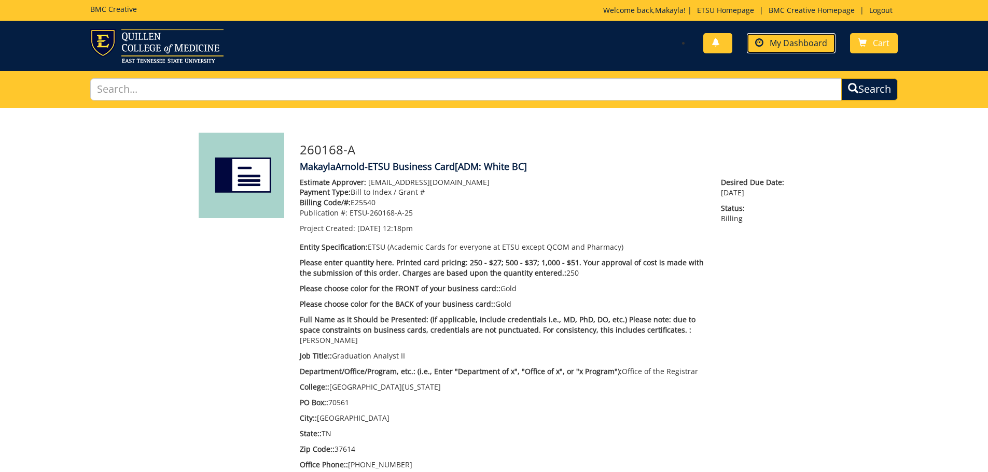
click at [786, 40] on span "My Dashboard" at bounding box center [799, 42] width 58 height 11
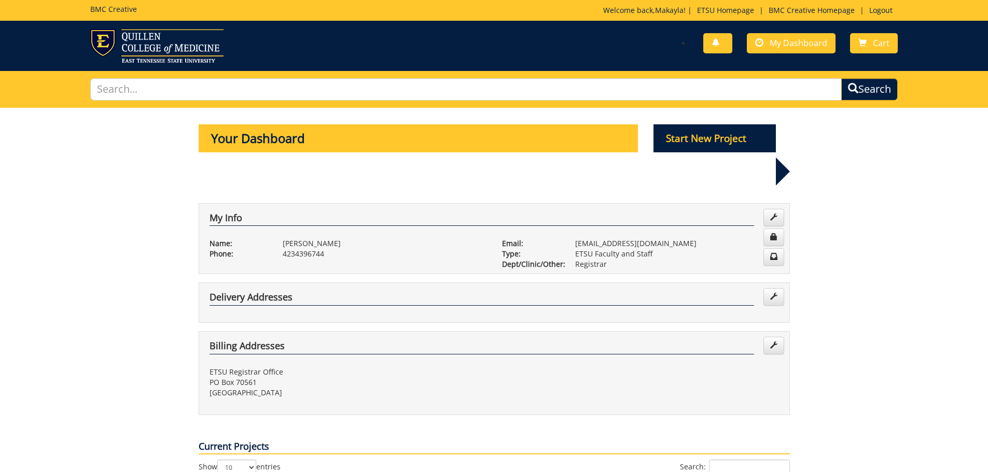
scroll to position [207, 0]
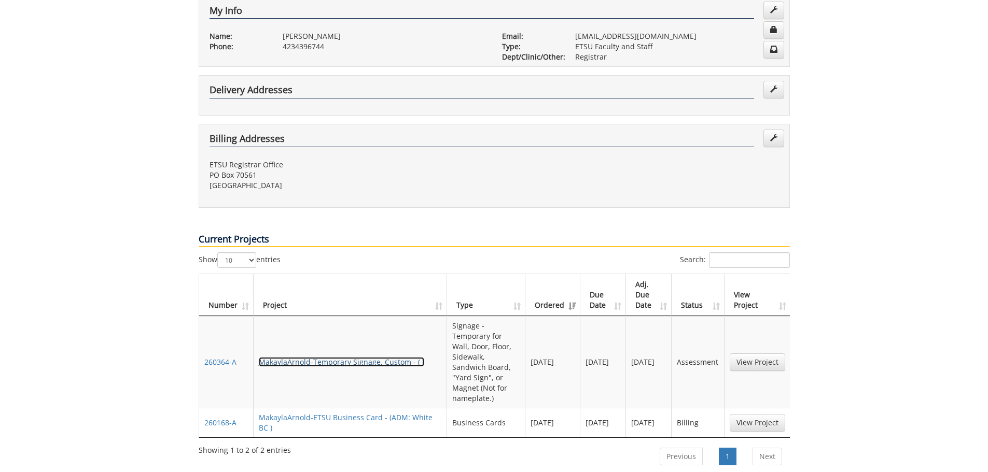
click at [280, 357] on link "MakaylaArnold-Temporary Signage, Custom - ( )" at bounding box center [341, 362] width 165 height 10
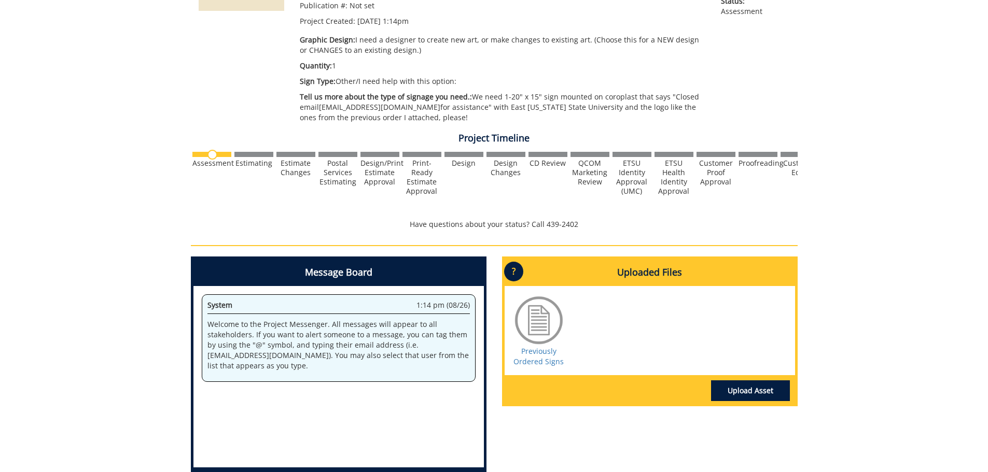
scroll to position [348, 0]
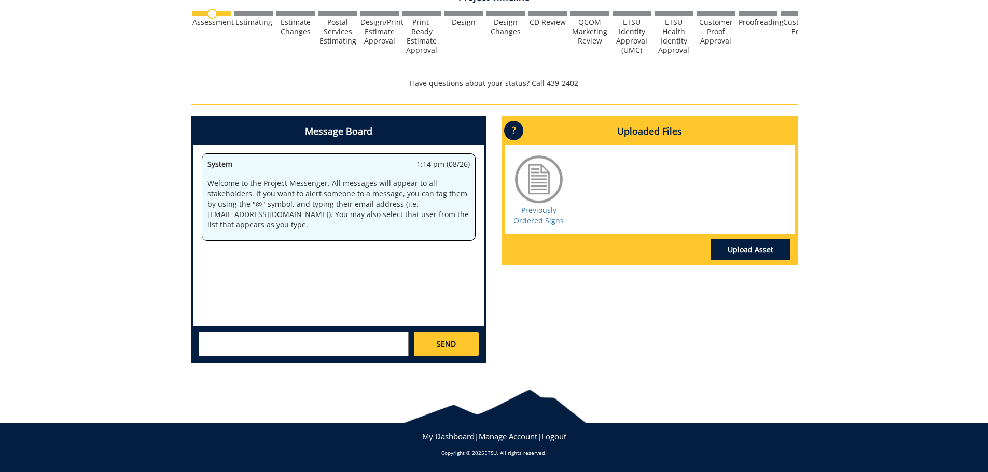
click at [283, 341] on textarea at bounding box center [304, 344] width 210 height 25
paste textarea "10-41000-100000-100-{74510}-998-999-999-999"
type textarea "Hello! Here is our Voyager billing code: 10-41000-100000-100-{74510}-998-999-99…"
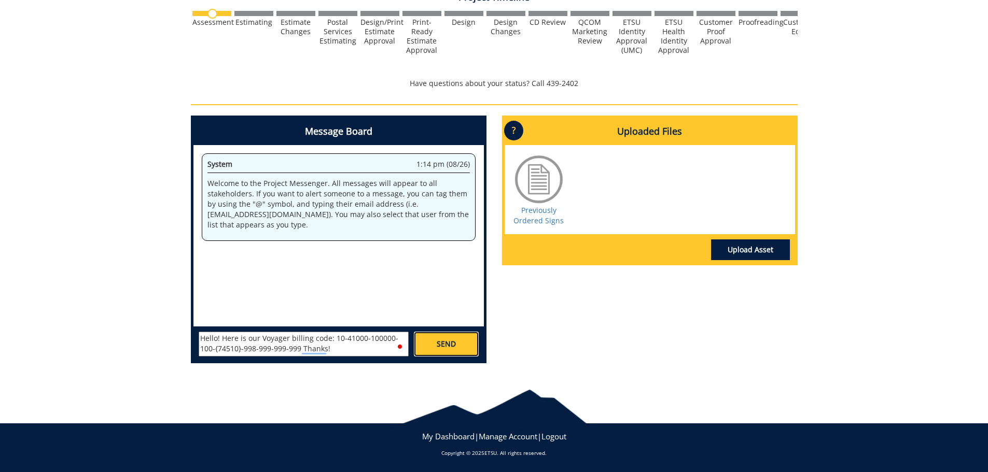
click at [435, 346] on link "SEND" at bounding box center [446, 344] width 64 height 25
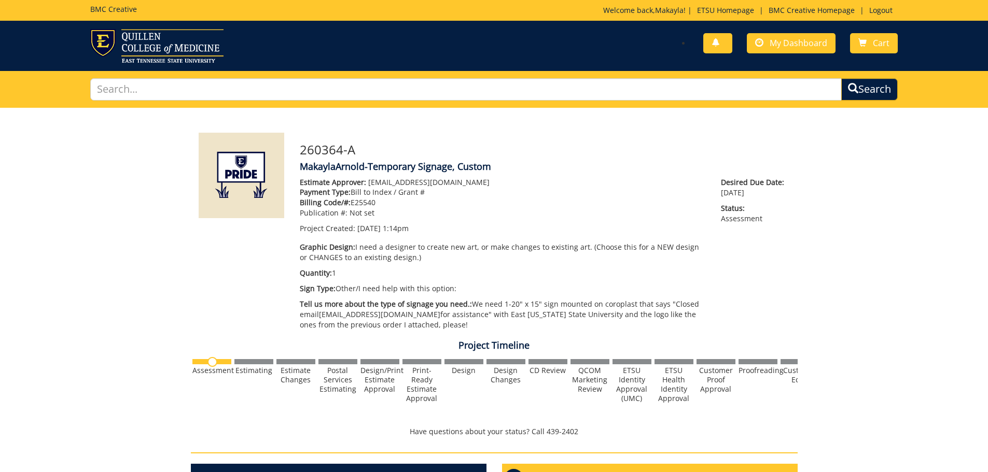
scroll to position [8347, 0]
click at [797, 40] on span "My Dashboard" at bounding box center [799, 42] width 58 height 11
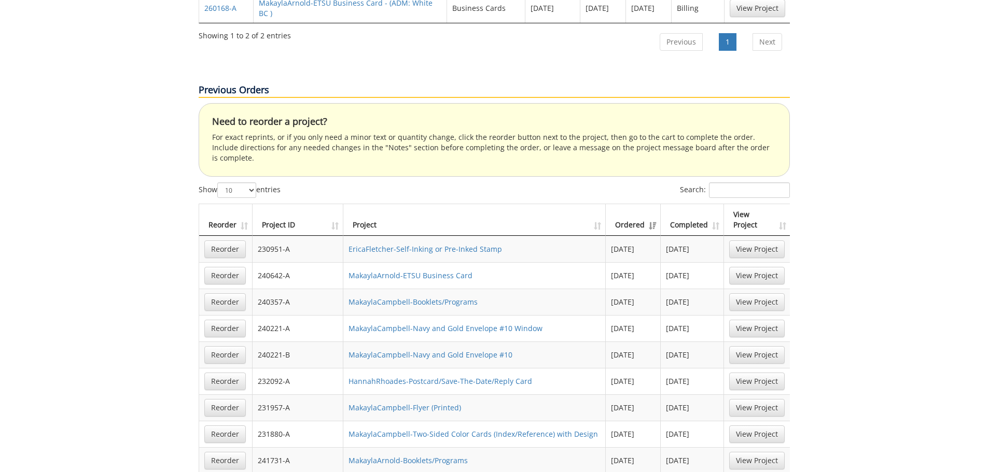
scroll to position [726, 0]
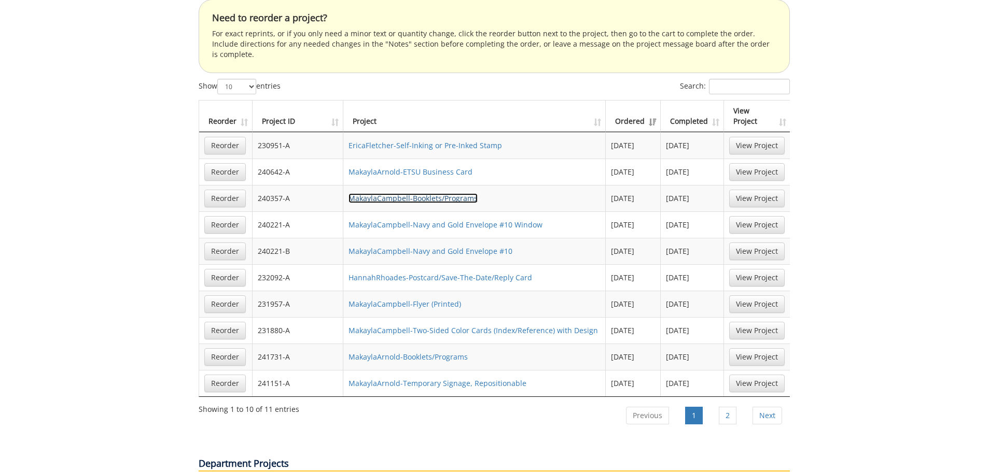
click at [428, 193] on link "MakaylaCampbell-Booklets/Programs" at bounding box center [412, 198] width 129 height 10
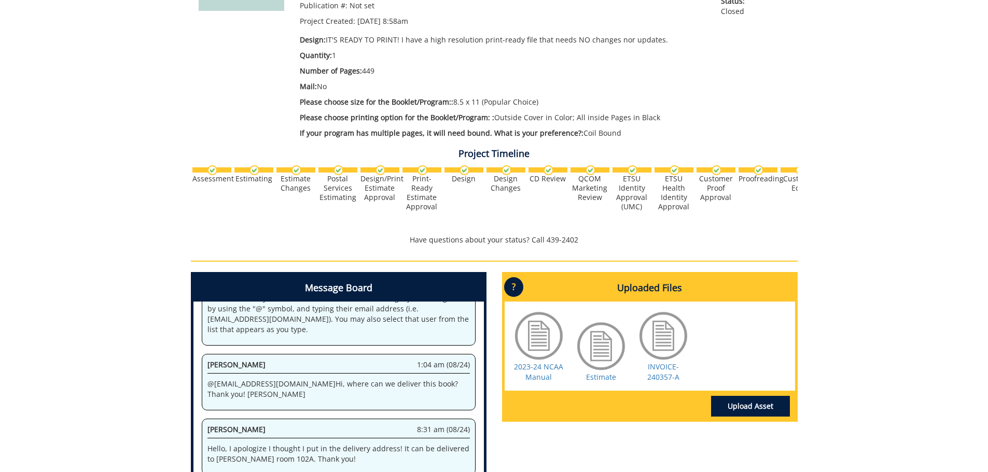
scroll to position [52, 0]
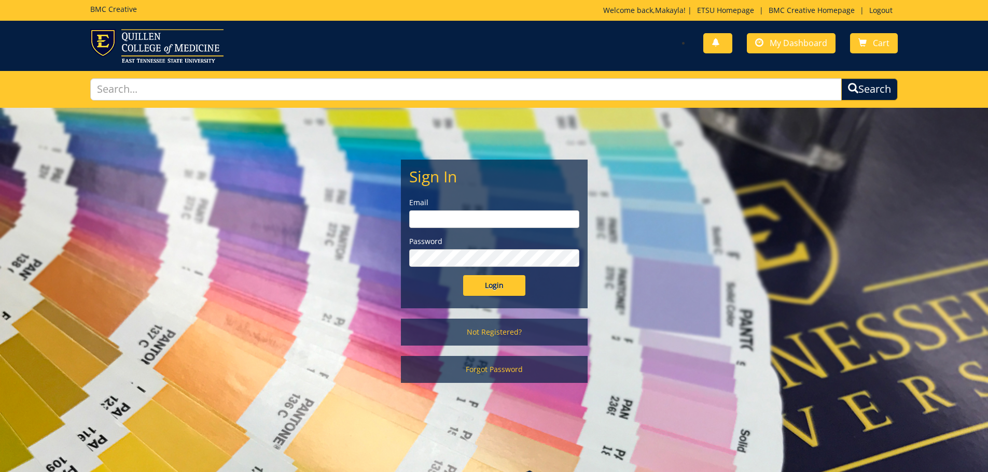
type input "[EMAIL_ADDRESS][DOMAIN_NAME]"
click at [501, 290] on input "Login" at bounding box center [494, 285] width 62 height 21
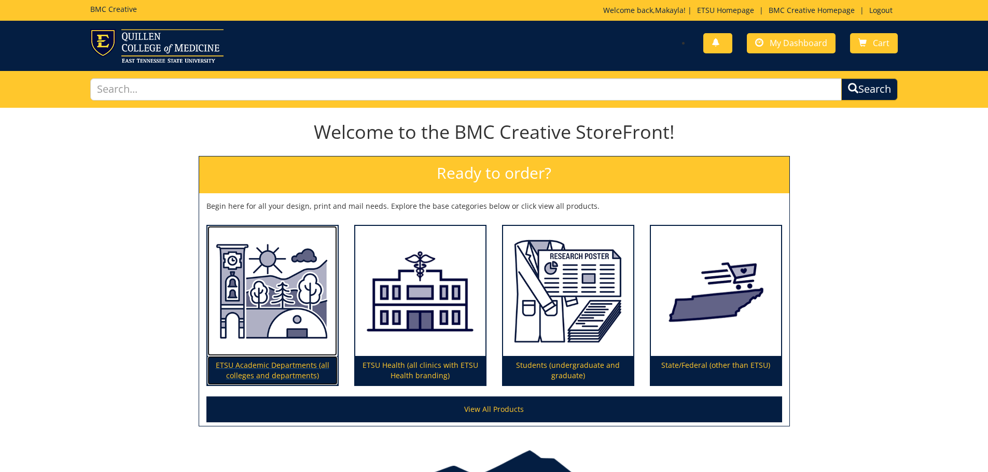
click at [287, 323] on img at bounding box center [272, 291] width 130 height 131
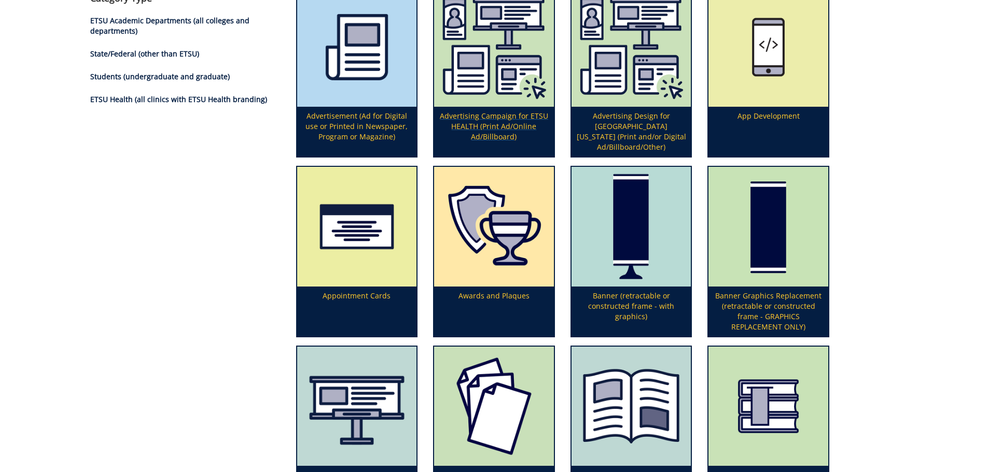
scroll to position [311, 0]
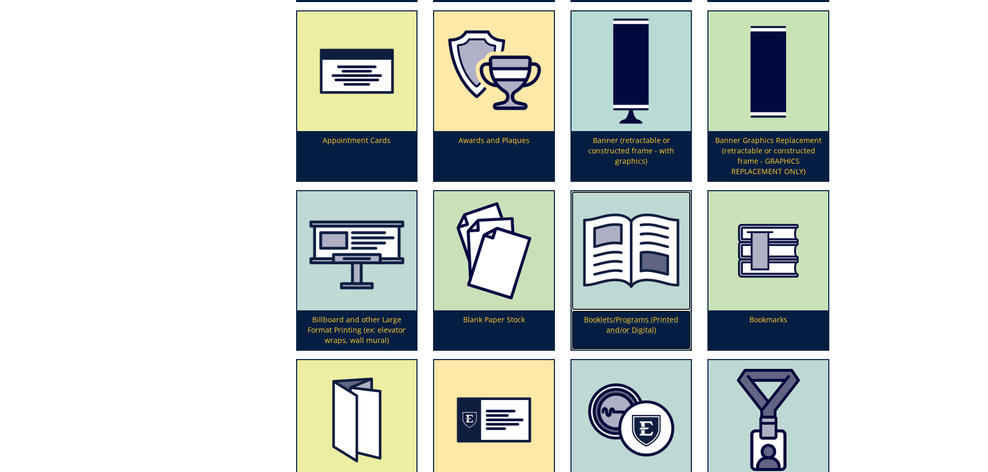
click at [629, 307] on img at bounding box center [631, 251] width 120 height 120
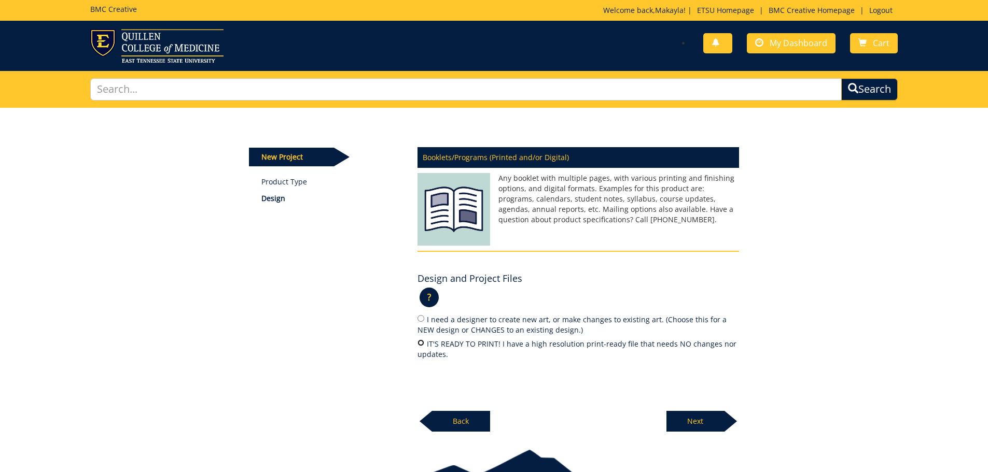
click at [420, 342] on input "IT'S READY TO PRINT! I have a high resolution print-ready file that needs NO ch…" at bounding box center [420, 343] width 7 height 7
radio input "true"
click at [713, 425] on p "Next" at bounding box center [695, 421] width 58 height 21
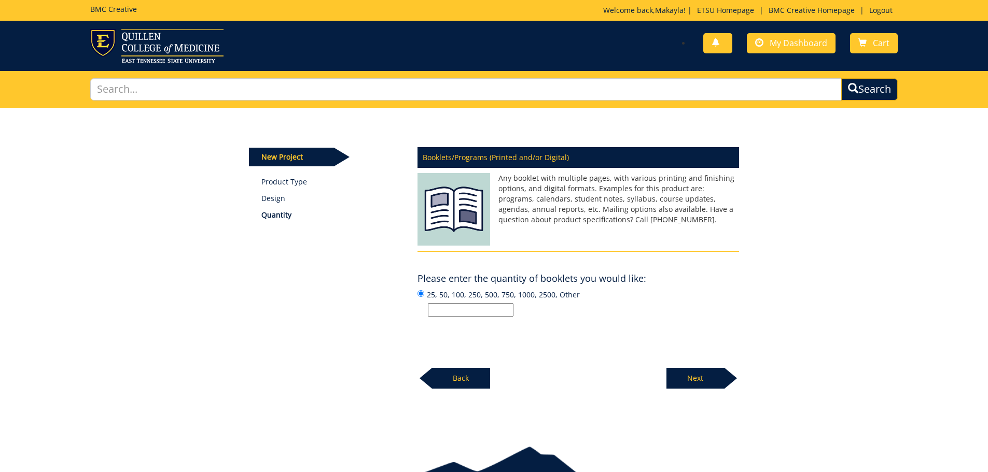
click at [478, 310] on input "25, 50, 100, 250, 500, 750, 1000, 2500, Other" at bounding box center [471, 309] width 86 height 13
type input "2"
click at [722, 378] on p "Next" at bounding box center [695, 378] width 58 height 21
drag, startPoint x: 459, startPoint y: 310, endPoint x: 446, endPoint y: 298, distance: 18.0
click at [459, 310] on input "Enter the number of pages or "Not Sure":" at bounding box center [471, 309] width 86 height 13
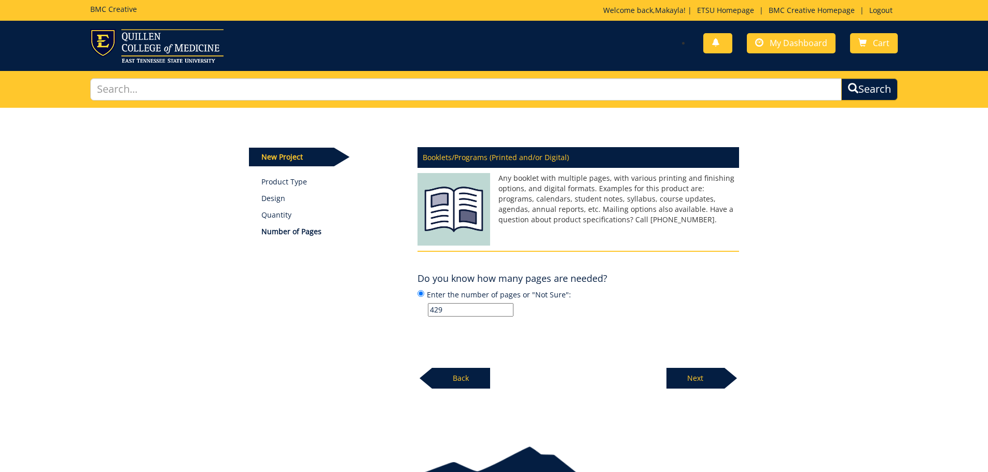
type input "429"
click at [708, 380] on p "Next" at bounding box center [695, 378] width 58 height 21
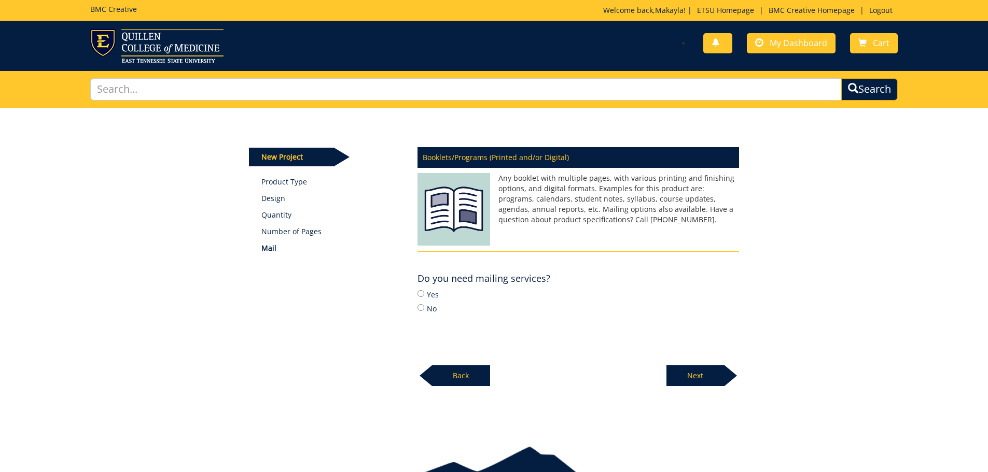
click at [428, 308] on label "No" at bounding box center [578, 308] width 322 height 11
click at [424, 308] on input "No" at bounding box center [420, 307] width 7 height 7
radio input "true"
click at [722, 383] on p "Next" at bounding box center [695, 376] width 58 height 21
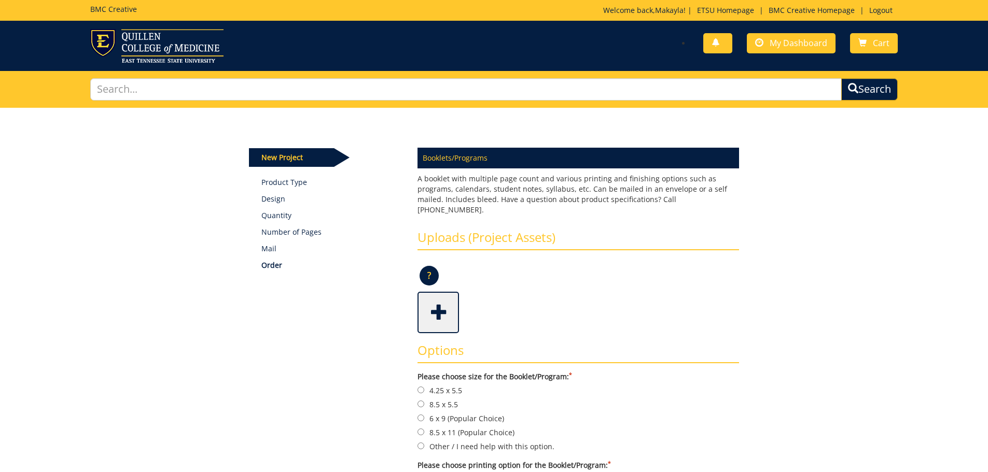
click at [458, 294] on span at bounding box center [438, 312] width 41 height 36
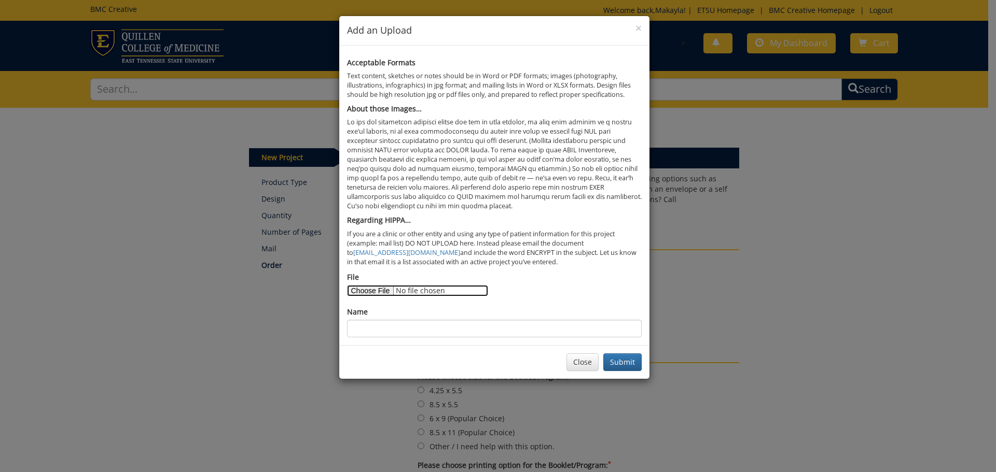
click at [355, 291] on input "File" at bounding box center [417, 290] width 141 height 11
type input "C:\fakepath\NCAA Handbook 2025-2026.pdf"
click at [361, 320] on input "Name" at bounding box center [494, 329] width 295 height 18
type input "NCAA Handbook"
click at [634, 360] on button "Submit" at bounding box center [622, 363] width 38 height 18
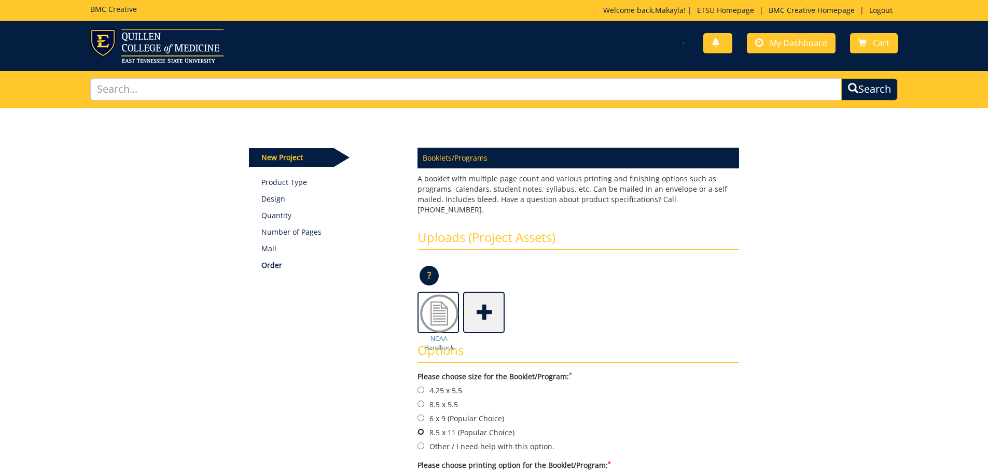
click at [418, 429] on input "8.5 x 11 (Popular Choice)" at bounding box center [420, 432] width 7 height 7
radio input "true"
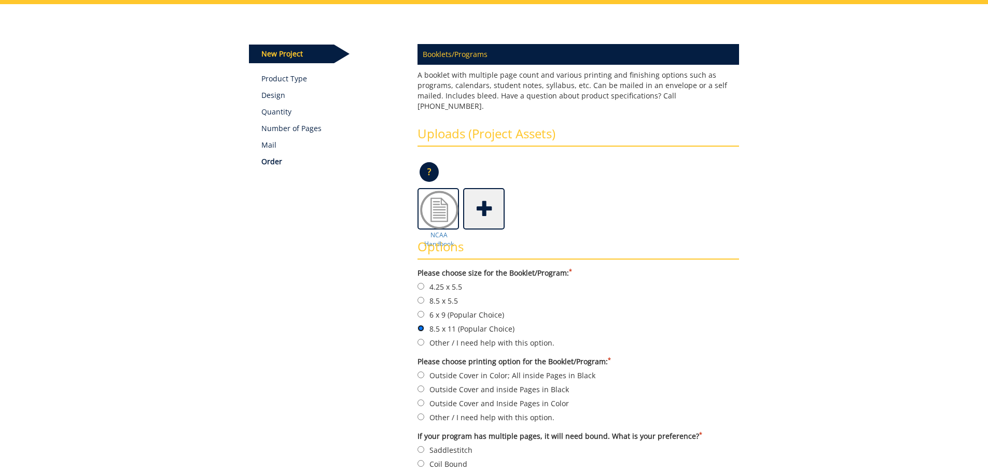
scroll to position [156, 0]
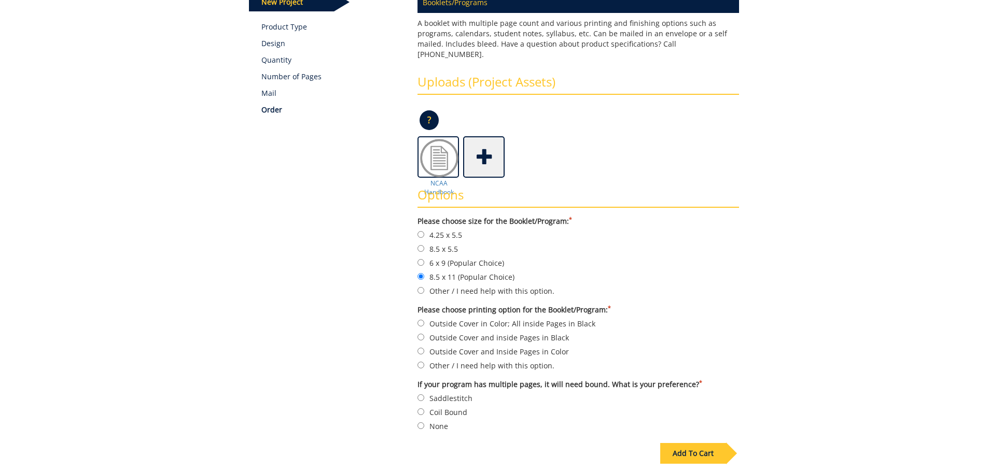
click at [513, 318] on label "Outside Cover in Color; All inside Pages in Black" at bounding box center [578, 323] width 322 height 11
click at [424, 320] on input "Outside Cover in Color; All inside Pages in Black" at bounding box center [420, 323] width 7 height 7
radio input "true"
click at [426, 407] on label "Coil Bound" at bounding box center [578, 412] width 322 height 11
click at [424, 409] on input "Coil Bound" at bounding box center [420, 412] width 7 height 7
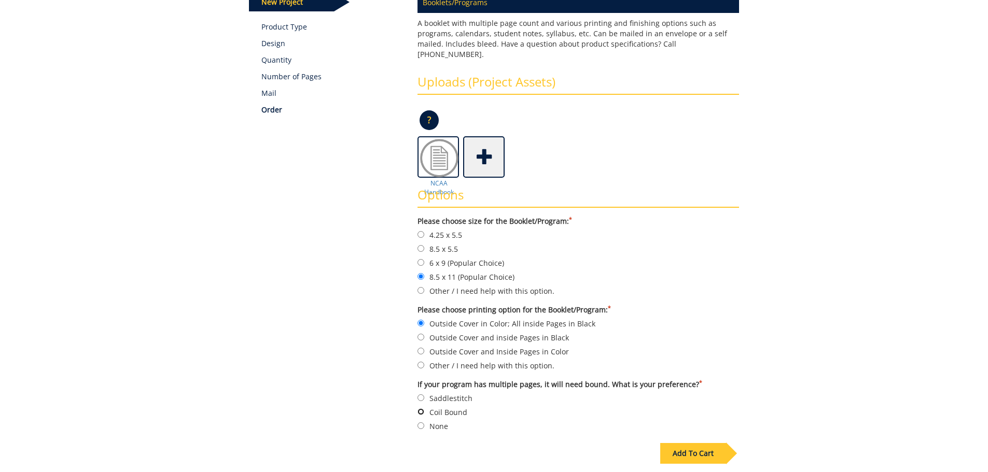
radio input "true"
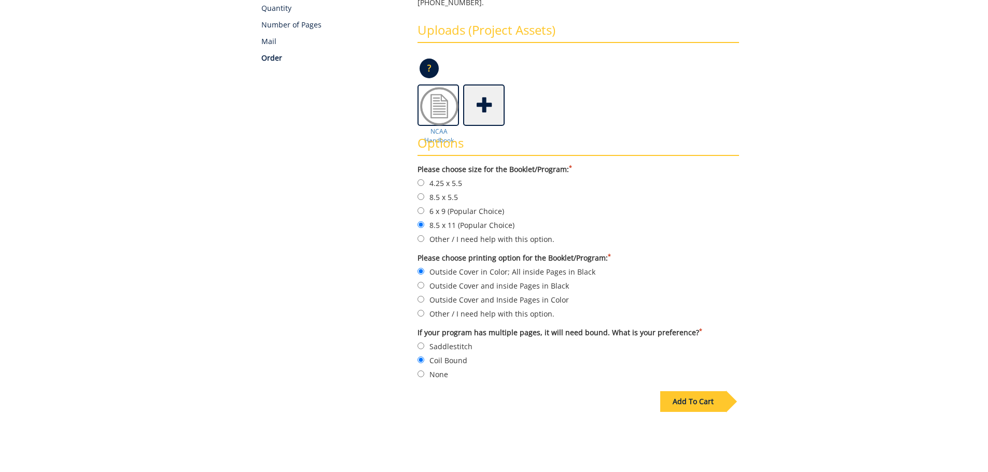
click at [689, 393] on div "Add To Cart" at bounding box center [693, 402] width 66 height 21
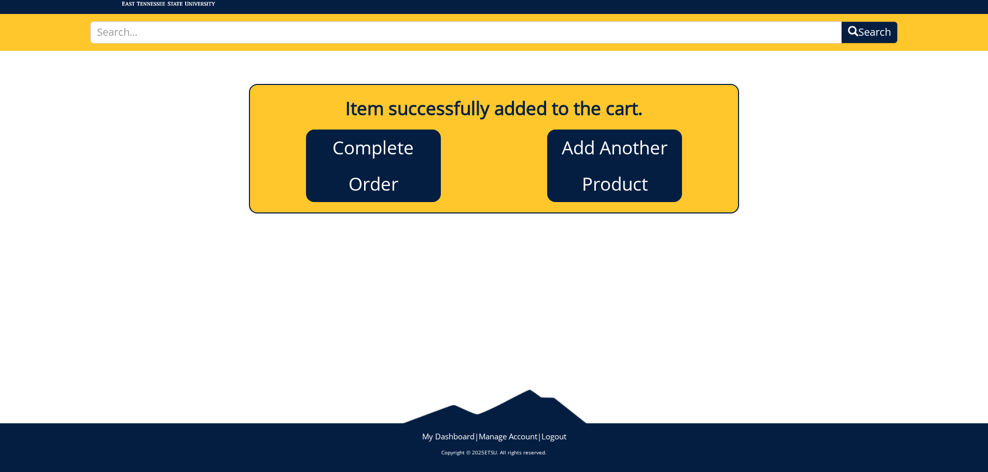
scroll to position [57, 0]
click at [405, 154] on link "Complete Order" at bounding box center [373, 166] width 135 height 73
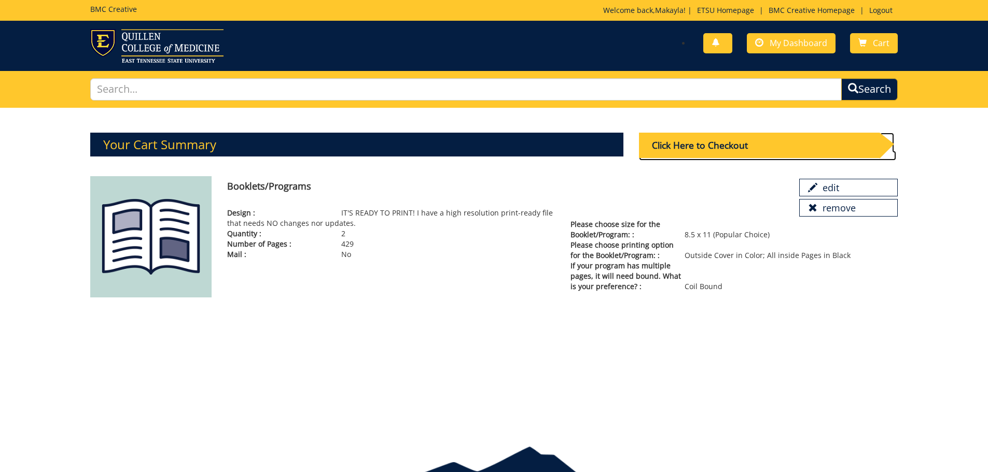
click at [742, 145] on div "Click Here to Checkout" at bounding box center [759, 145] width 241 height 25
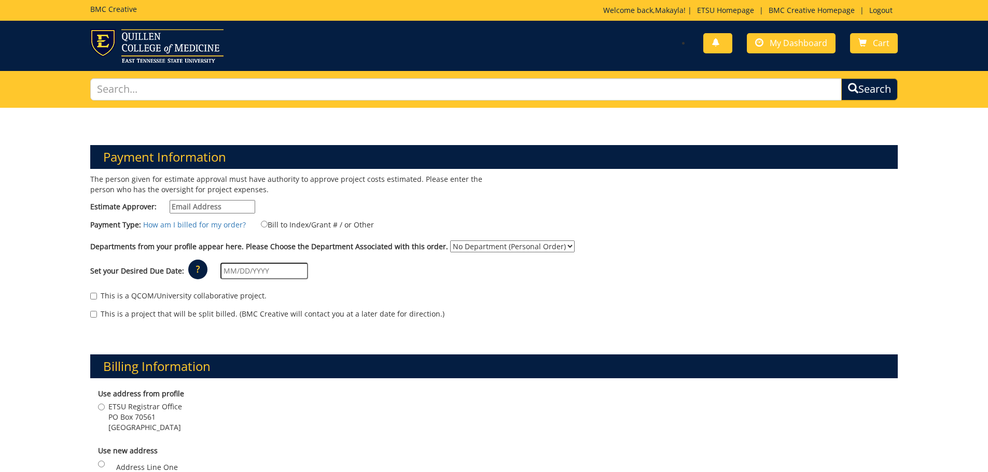
click at [231, 206] on input "Estimate Approver:" at bounding box center [213, 206] width 86 height 13
type input "[EMAIL_ADDRESS][DOMAIN_NAME]"
click at [262, 226] on input "Bill to Index/Grant # / or Other" at bounding box center [264, 224] width 7 height 7
radio input "true"
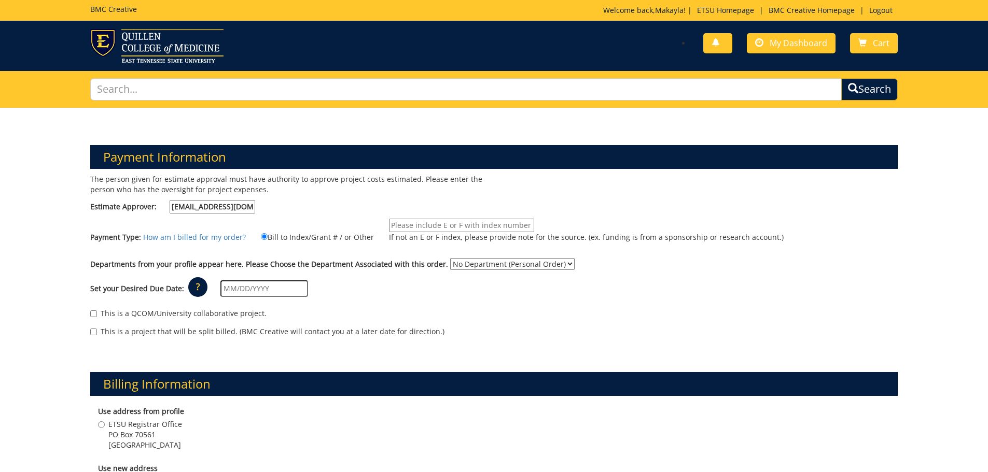
click at [421, 227] on input "If not an E or F index, please provide note for the source. (ex. funding is fro…" at bounding box center [461, 225] width 145 height 13
type input "E25540"
click at [498, 263] on select "No Department (Personal Order) Registrar" at bounding box center [512, 264] width 124 height 12
select select "160"
click at [450, 258] on select "No Department (Personal Order) Registrar" at bounding box center [512, 264] width 124 height 12
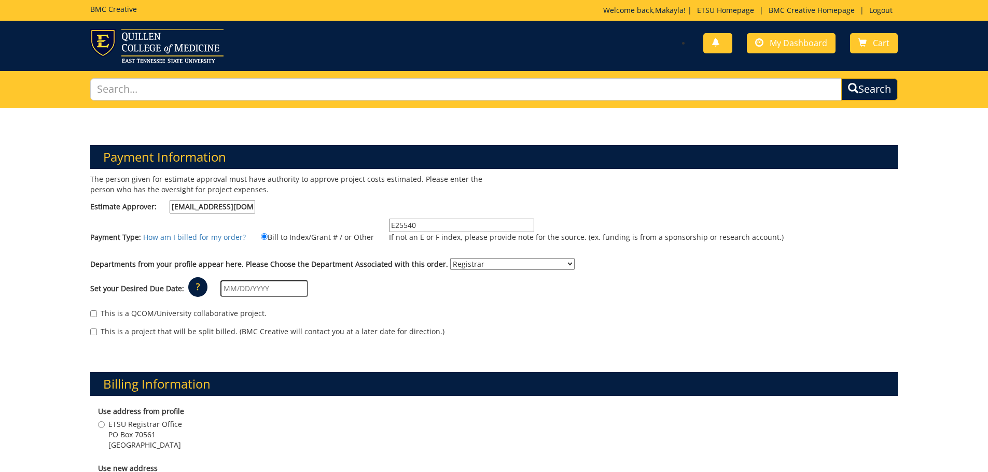
click at [266, 296] on input "text" at bounding box center [264, 289] width 88 height 17
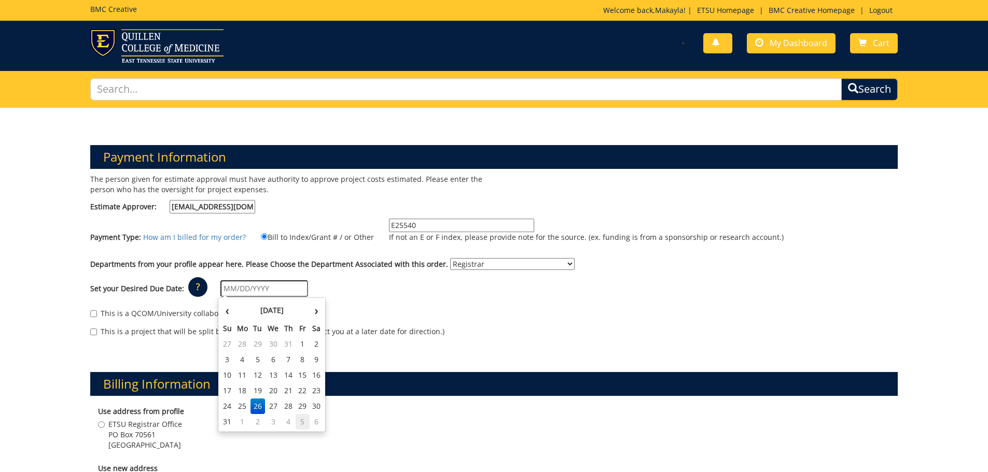
click at [305, 425] on td "5" at bounding box center [303, 422] width 14 height 16
type input "[DATE]"
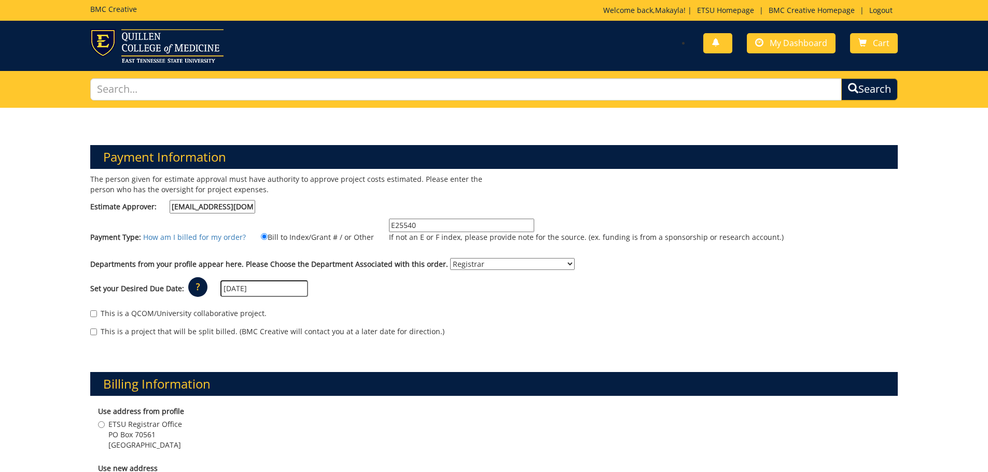
scroll to position [156, 0]
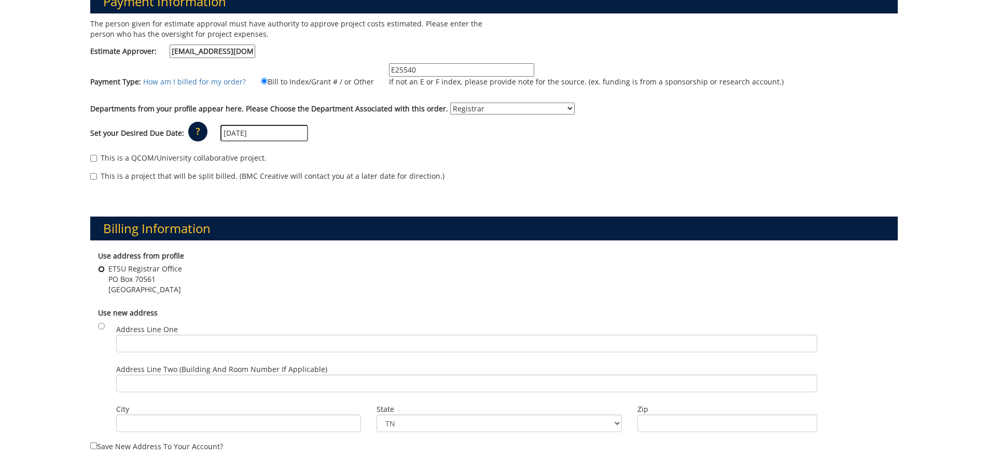
click at [100, 269] on input "ETSU Registrar Office PO Box 70561 Johnson City , TN 37614" at bounding box center [101, 269] width 7 height 7
radio input "true"
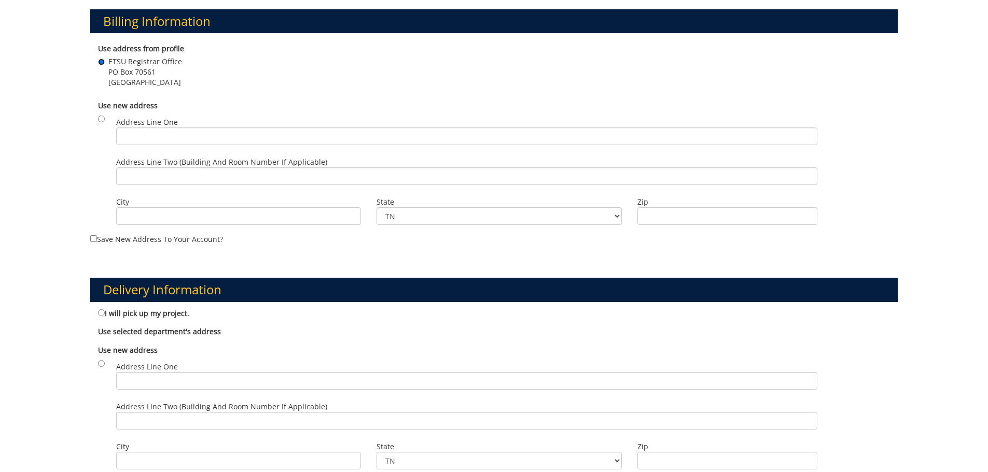
scroll to position [415, 0]
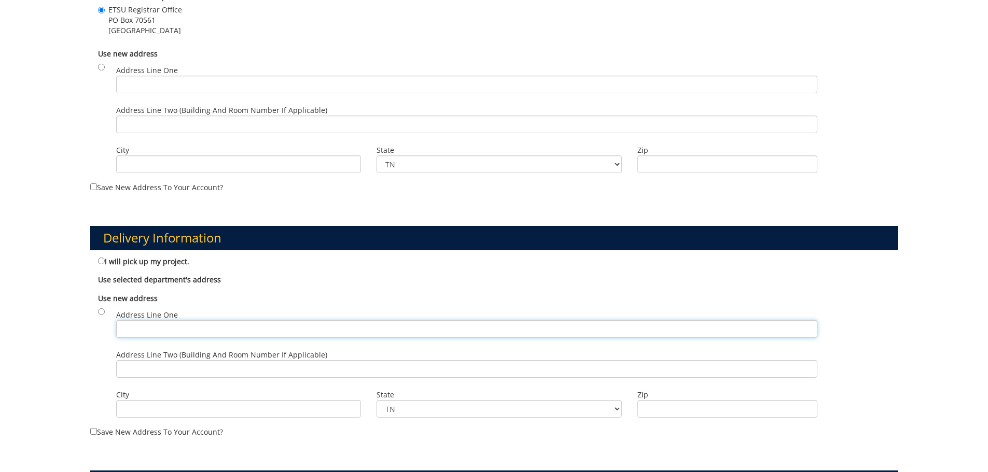
click at [131, 328] on input "Address Line One" at bounding box center [466, 329] width 701 height 18
click at [102, 309] on input "radio" at bounding box center [101, 312] width 7 height 7
radio input "true"
click at [139, 324] on input "Address Line One" at bounding box center [466, 329] width 701 height 18
type input "1276 [PERSON_NAME] Dr"
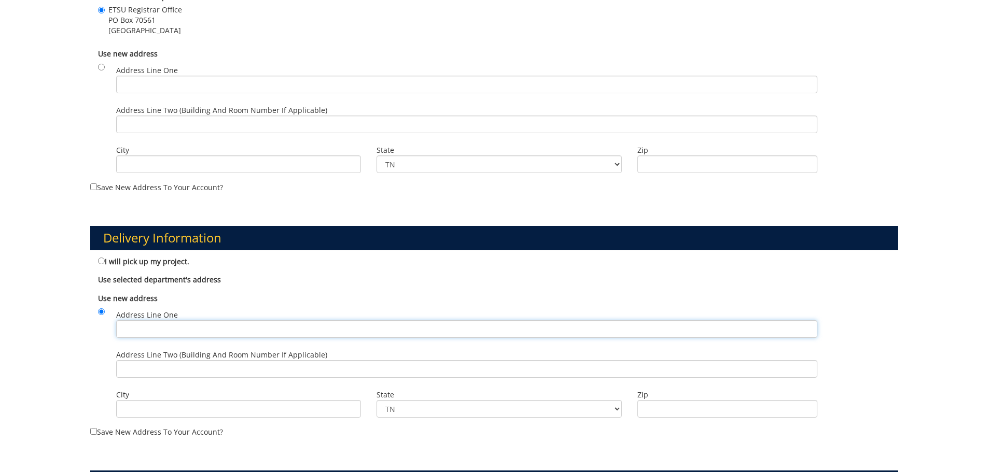
type input "Johnson City"
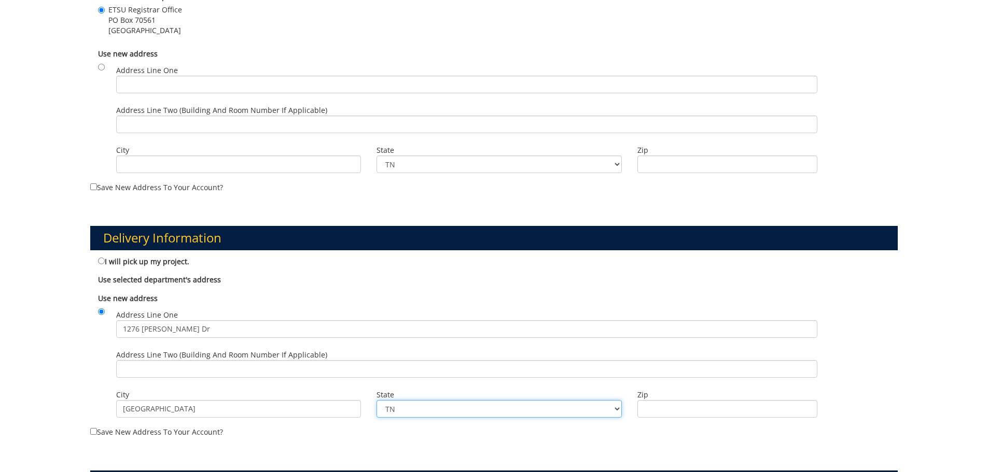
type input "37604"
click at [132, 371] on input "Address Line Two (Building and Room Number if applicable)" at bounding box center [466, 369] width 701 height 18
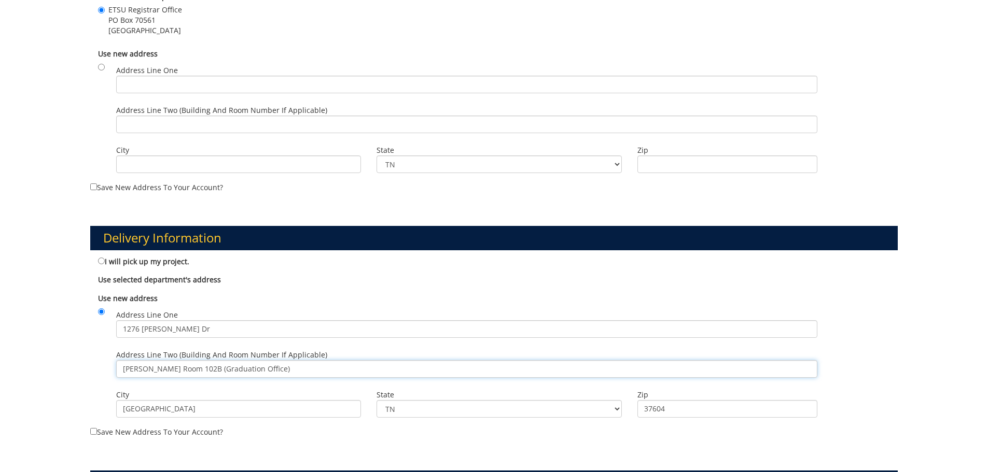
click at [213, 368] on input "Burgin Dossett Room 102B (Graduation Office)" at bounding box center [466, 369] width 701 height 18
drag, startPoint x: 255, startPoint y: 368, endPoint x: 219, endPoint y: 371, distance: 35.9
click at [219, 371] on input "Burgin Dossett Room 102A (Graduation Office)" at bounding box center [466, 369] width 701 height 18
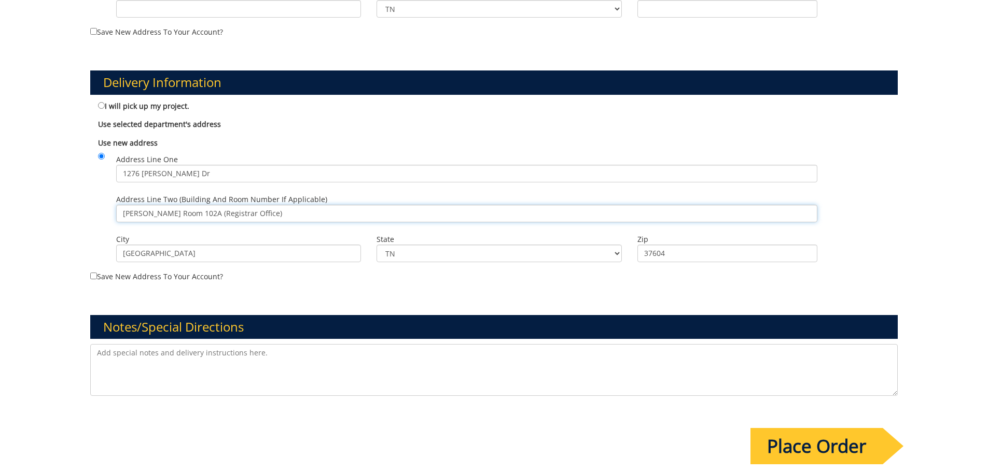
scroll to position [674, 0]
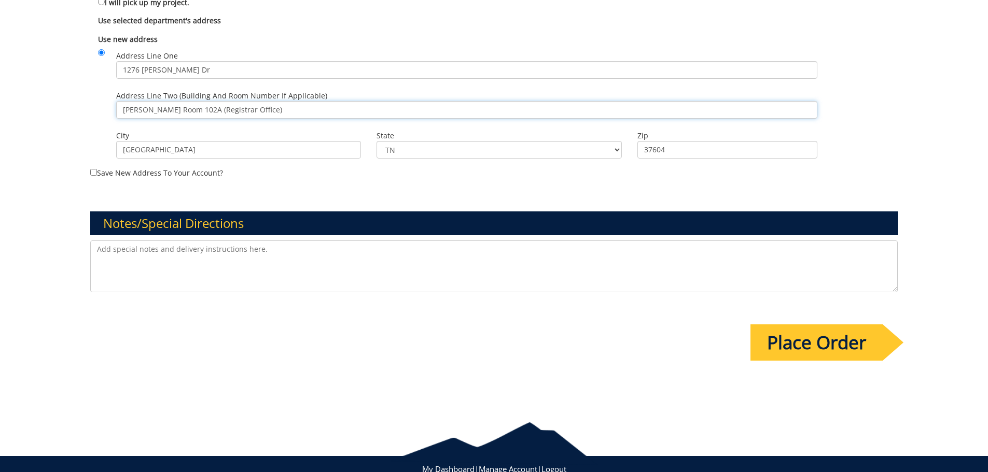
type input "Burgin Dossett Room 102A (Registrar Office)"
click at [158, 260] on textarea at bounding box center [494, 267] width 808 height 52
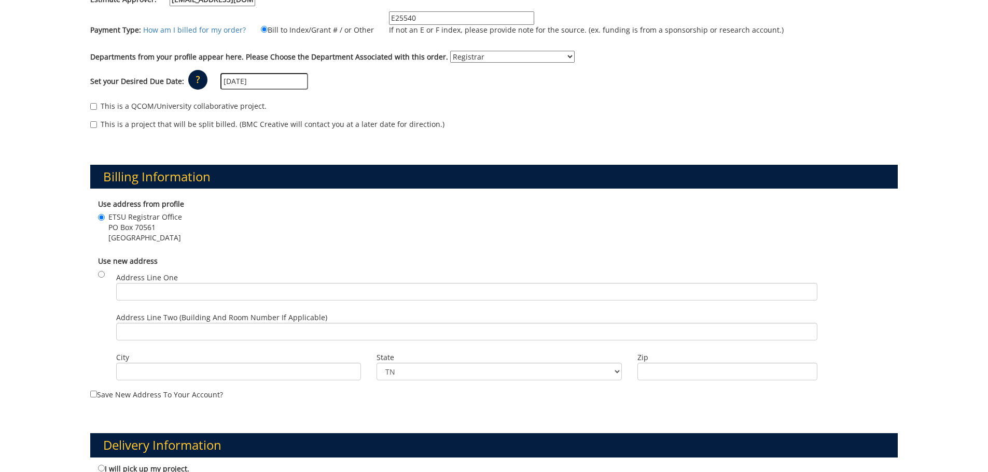
scroll to position [0, 0]
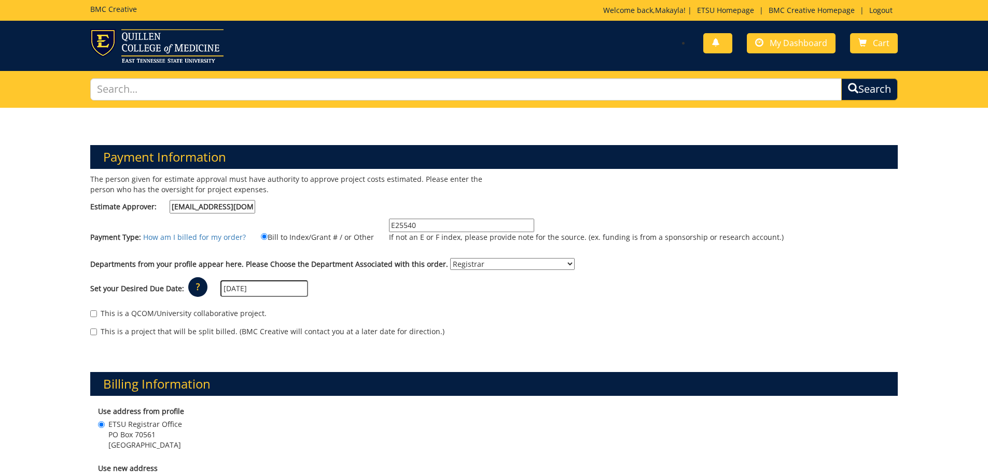
drag, startPoint x: 414, startPoint y: 228, endPoint x: 346, endPoint y: 224, distance: 68.6
click at [346, 224] on div "Payment Type: How am I billed for my order? Bill to Index/Grant # / or Other E2…" at bounding box center [494, 236] width 824 height 34
paste input "10-41000-100000-100-{74510}-998-999-999-999"
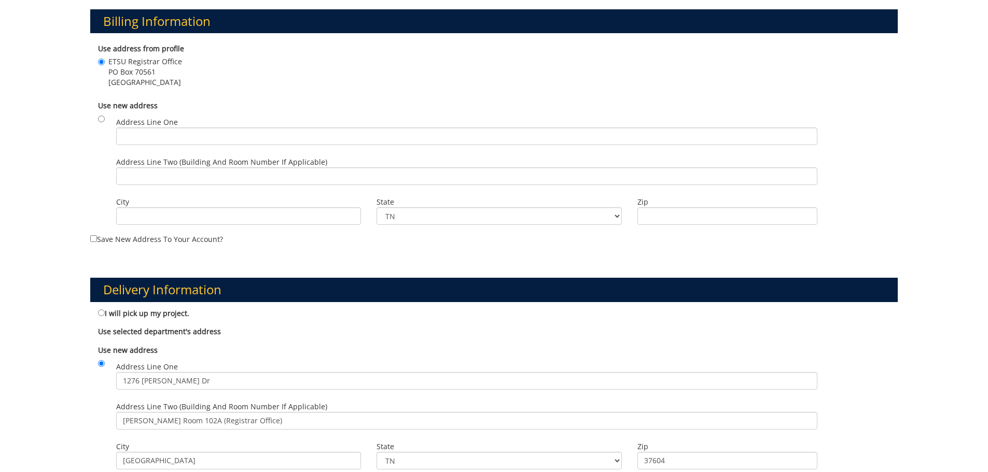
scroll to position [707, 0]
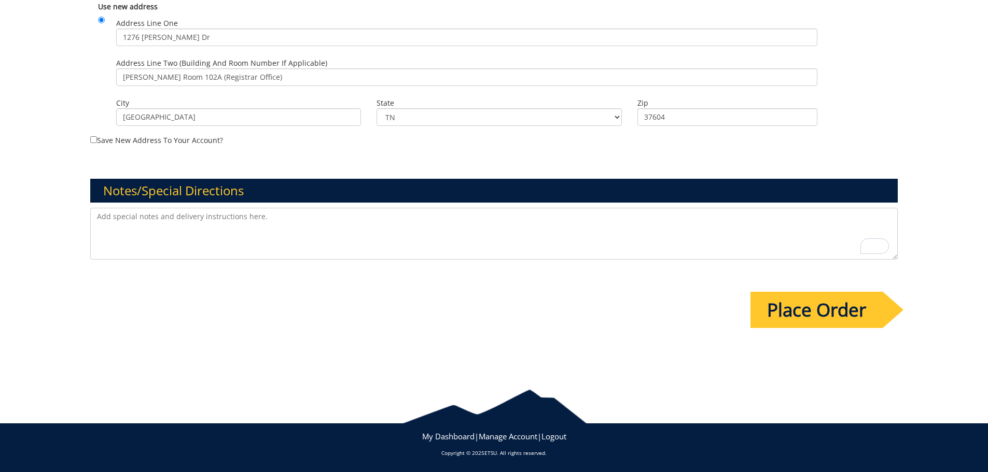
type input "10-41000-100000-100-{74510}-998-999-999-999"
click at [799, 312] on input "Place Order" at bounding box center [816, 310] width 132 height 36
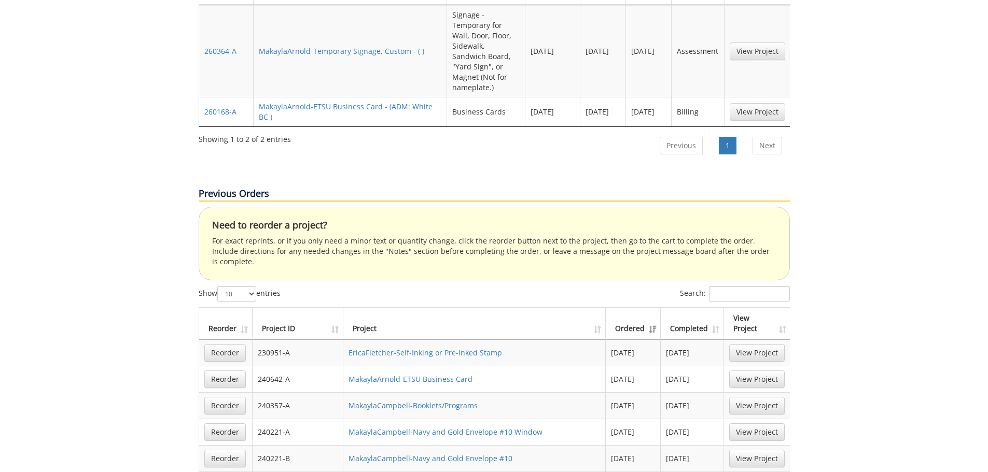
scroll to position [415, 0]
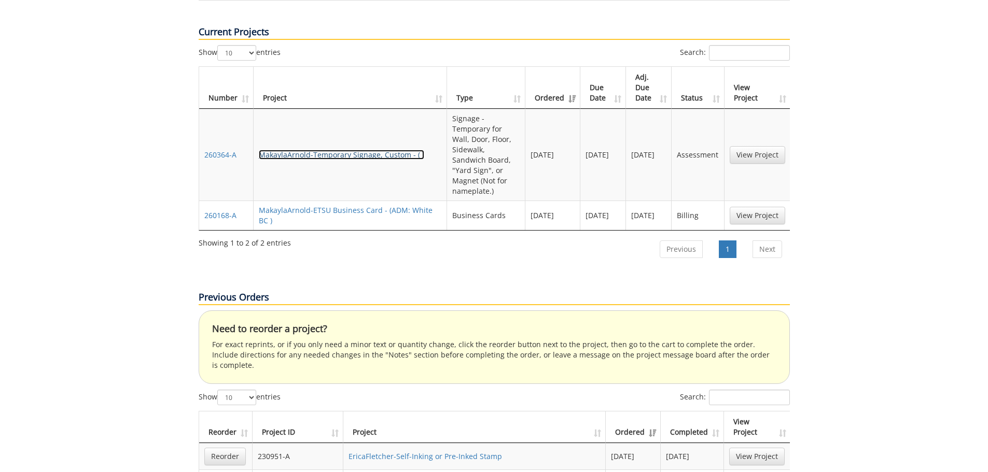
click at [344, 150] on link "MakaylaArnold-Temporary Signage, Custom - ( )" at bounding box center [341, 155] width 165 height 10
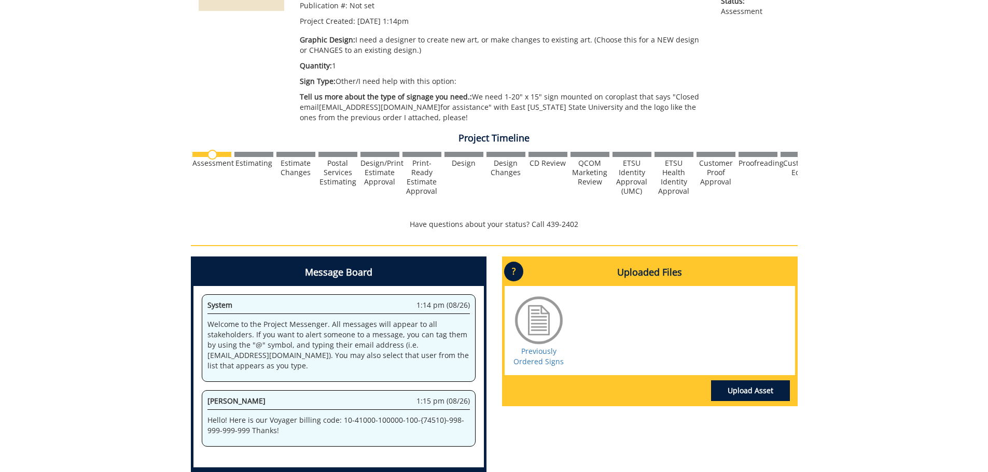
scroll to position [207, 0]
drag, startPoint x: 341, startPoint y: 420, endPoint x: 252, endPoint y: 436, distance: 90.6
click at [252, 436] on p "Hello! Here is our Voyager billing code: 10-41000-100000-100-{74510}-998-999-99…" at bounding box center [338, 425] width 262 height 21
copy p "10-41000-100000-100-{74510}-998-999-999-999"
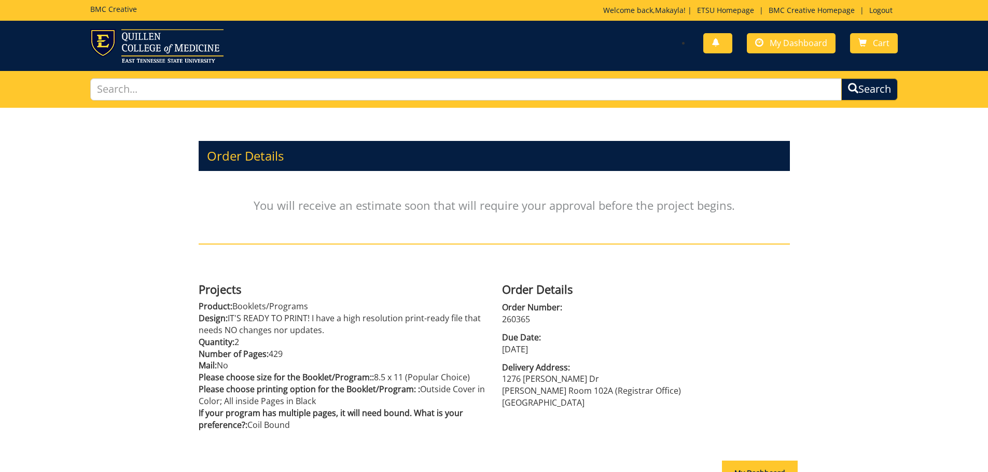
scroll to position [114, 0]
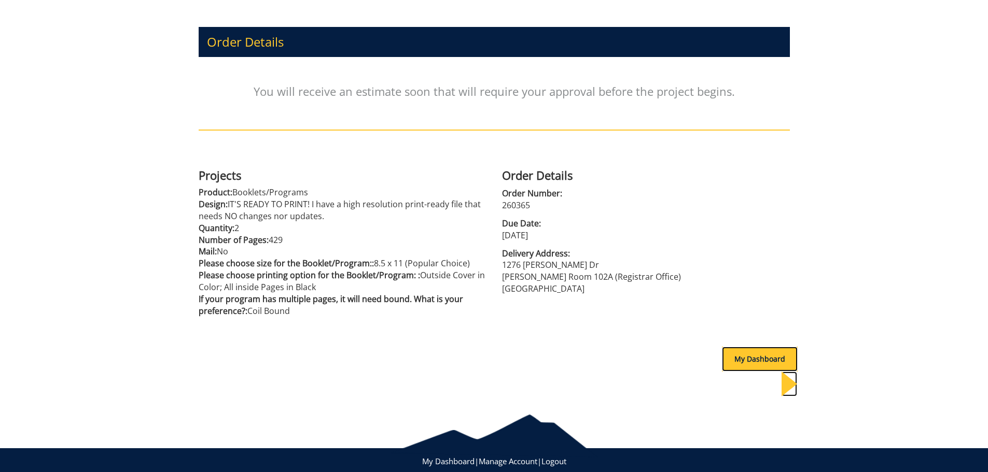
click at [722, 366] on div "My Dashboard" at bounding box center [760, 359] width 76 height 25
